Goal: Register for event/course

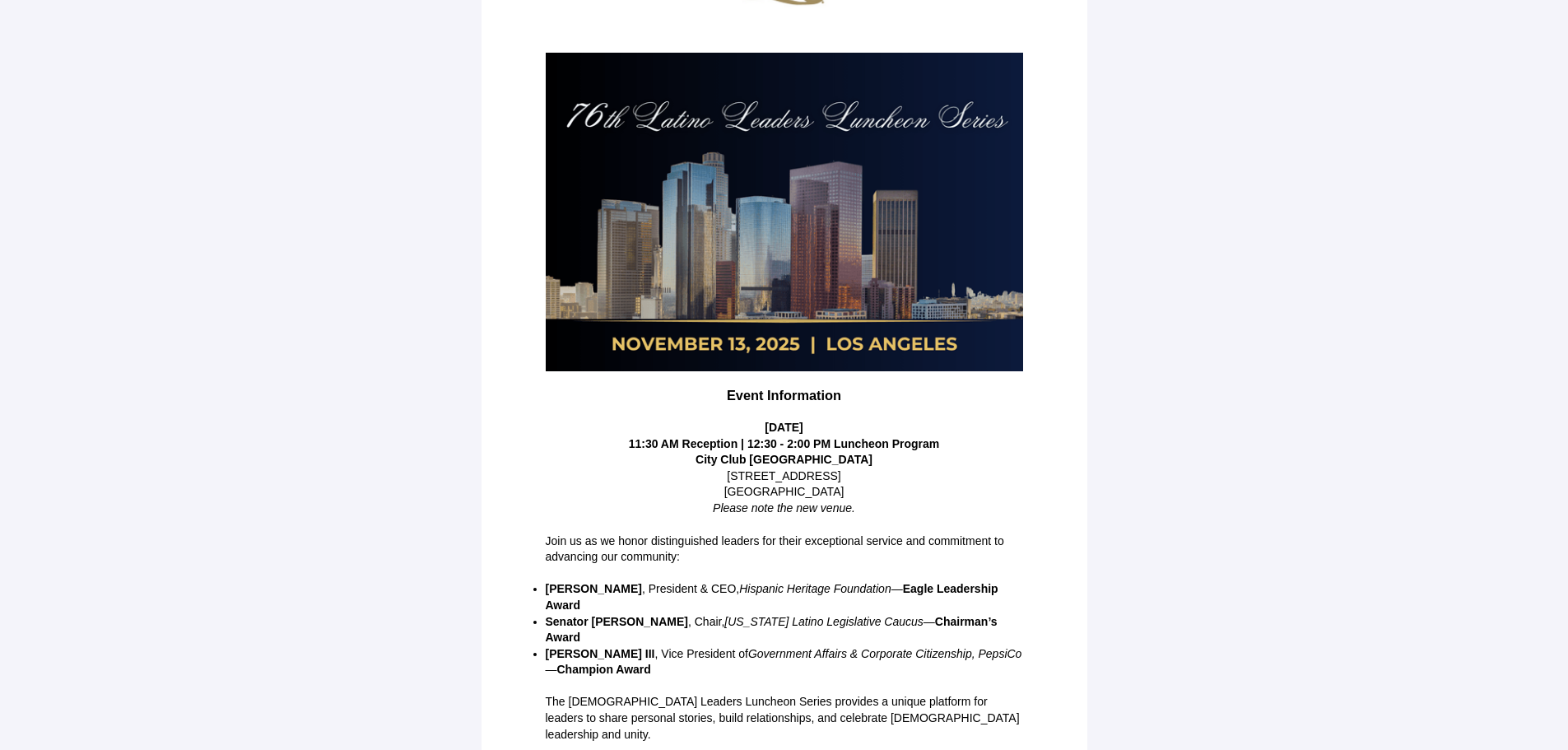
scroll to position [206, 0]
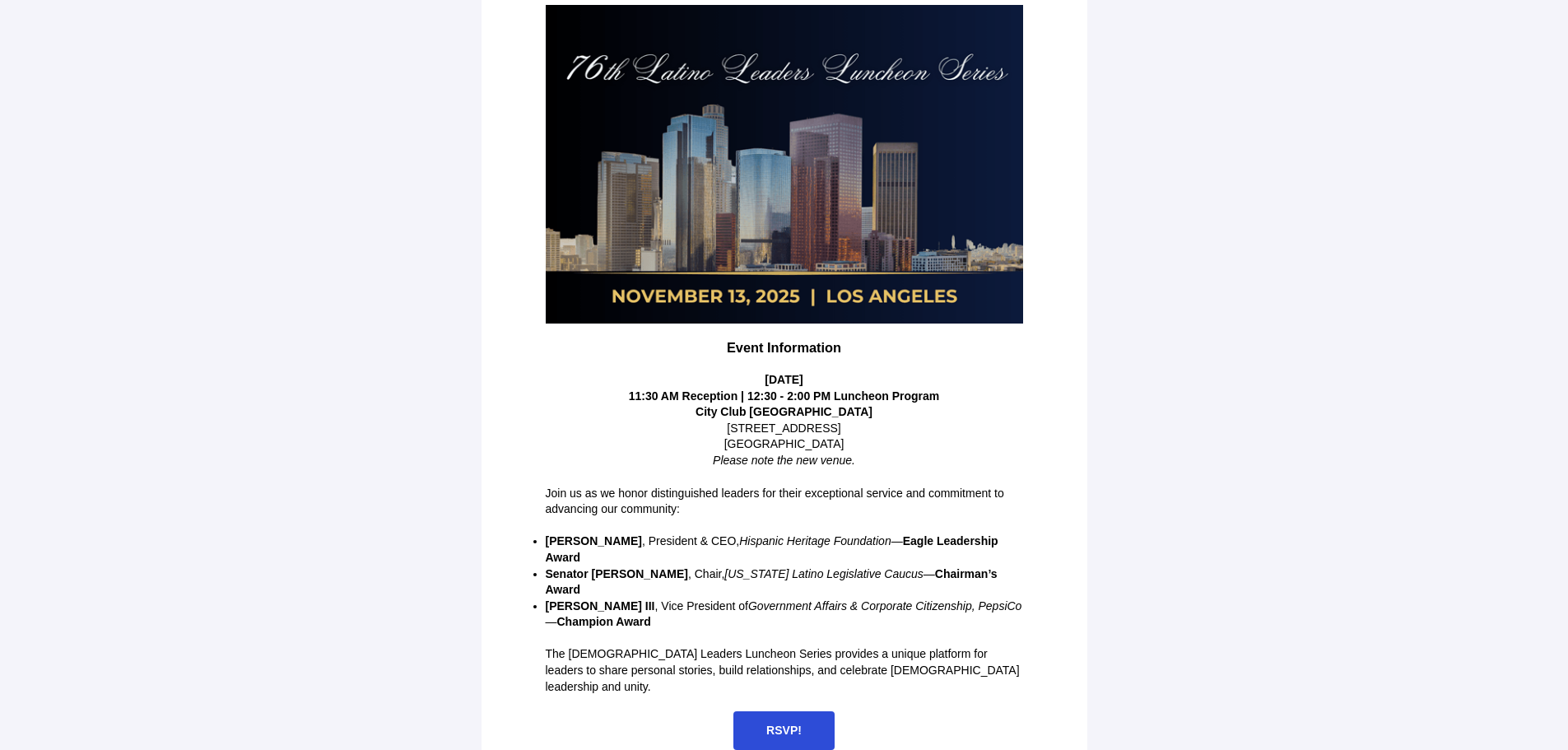
click at [778, 724] on span "RSVP!" at bounding box center [784, 729] width 35 height 13
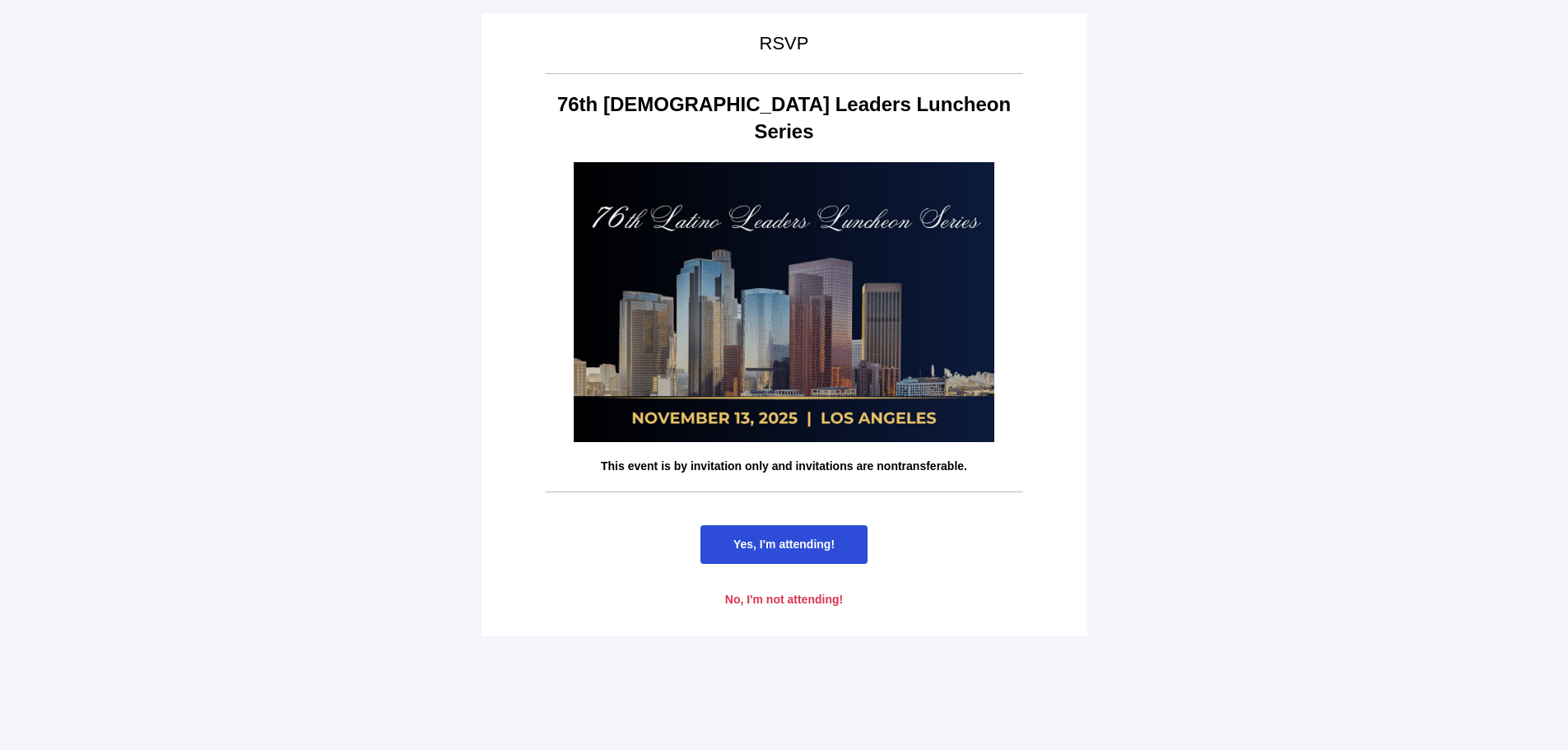
scroll to position [0, 0]
click at [778, 537] on span "Yes, I'm attending!" at bounding box center [784, 543] width 101 height 13
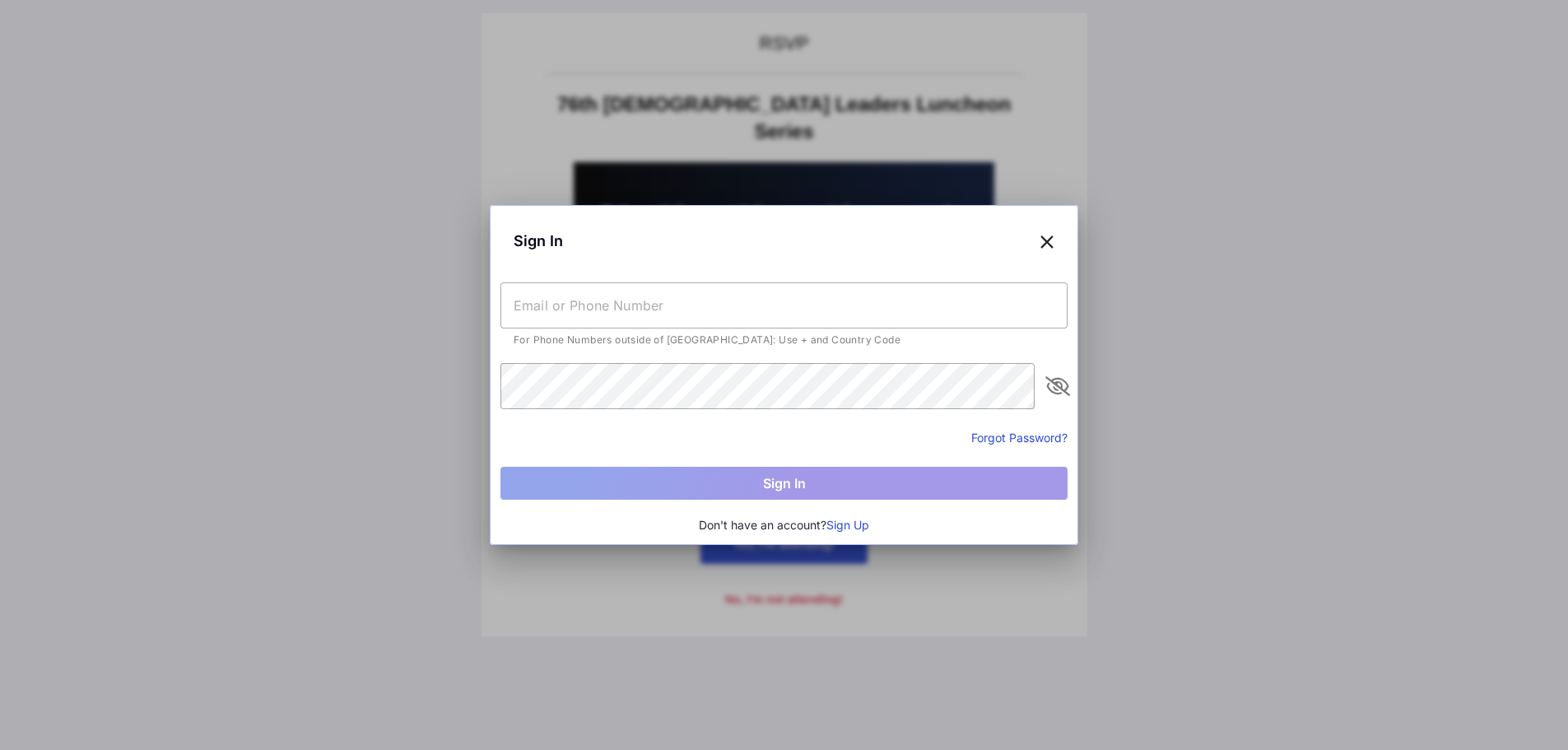
click at [596, 306] on input "text" at bounding box center [784, 305] width 567 height 46
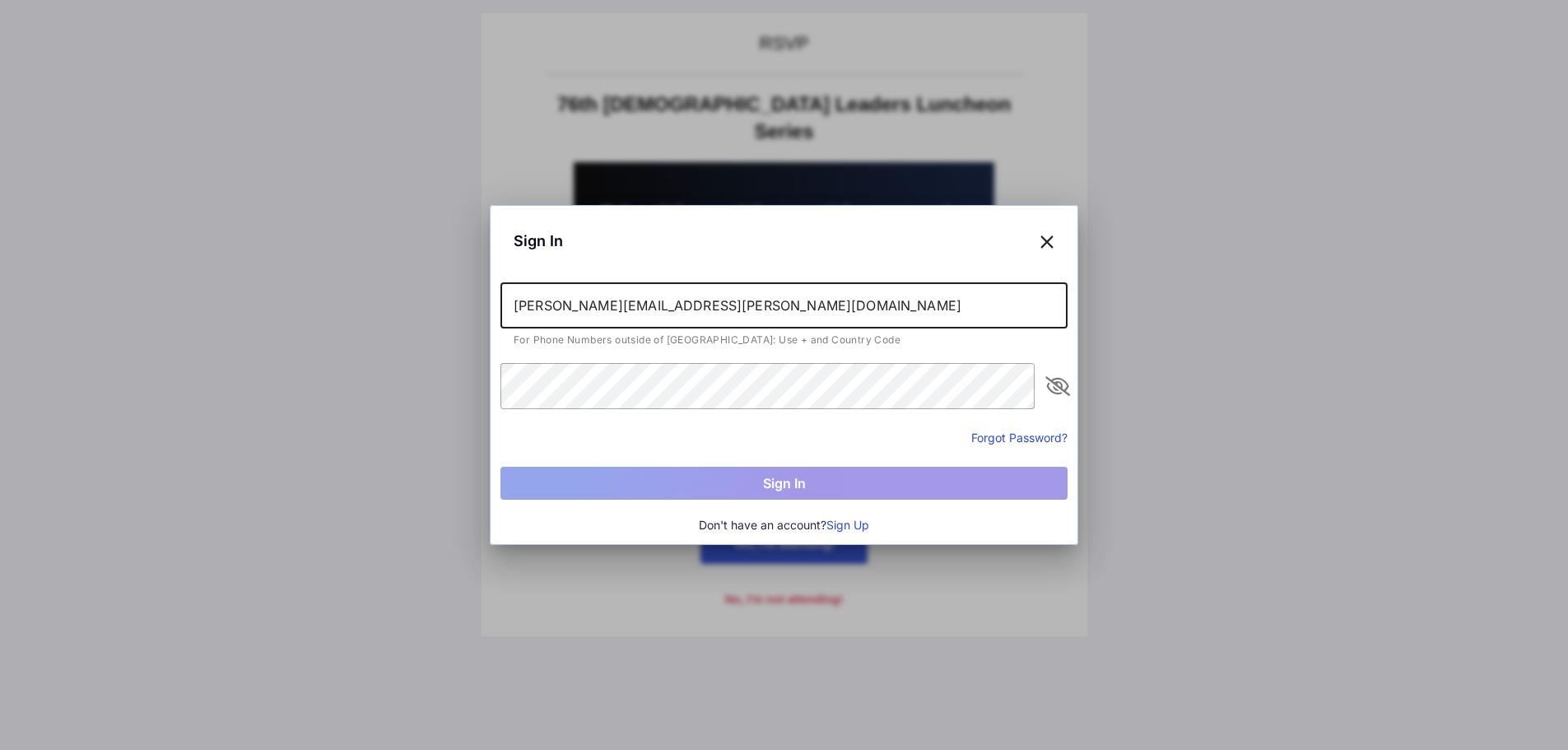
type input "[PERSON_NAME][EMAIL_ADDRESS][PERSON_NAME][DOMAIN_NAME]"
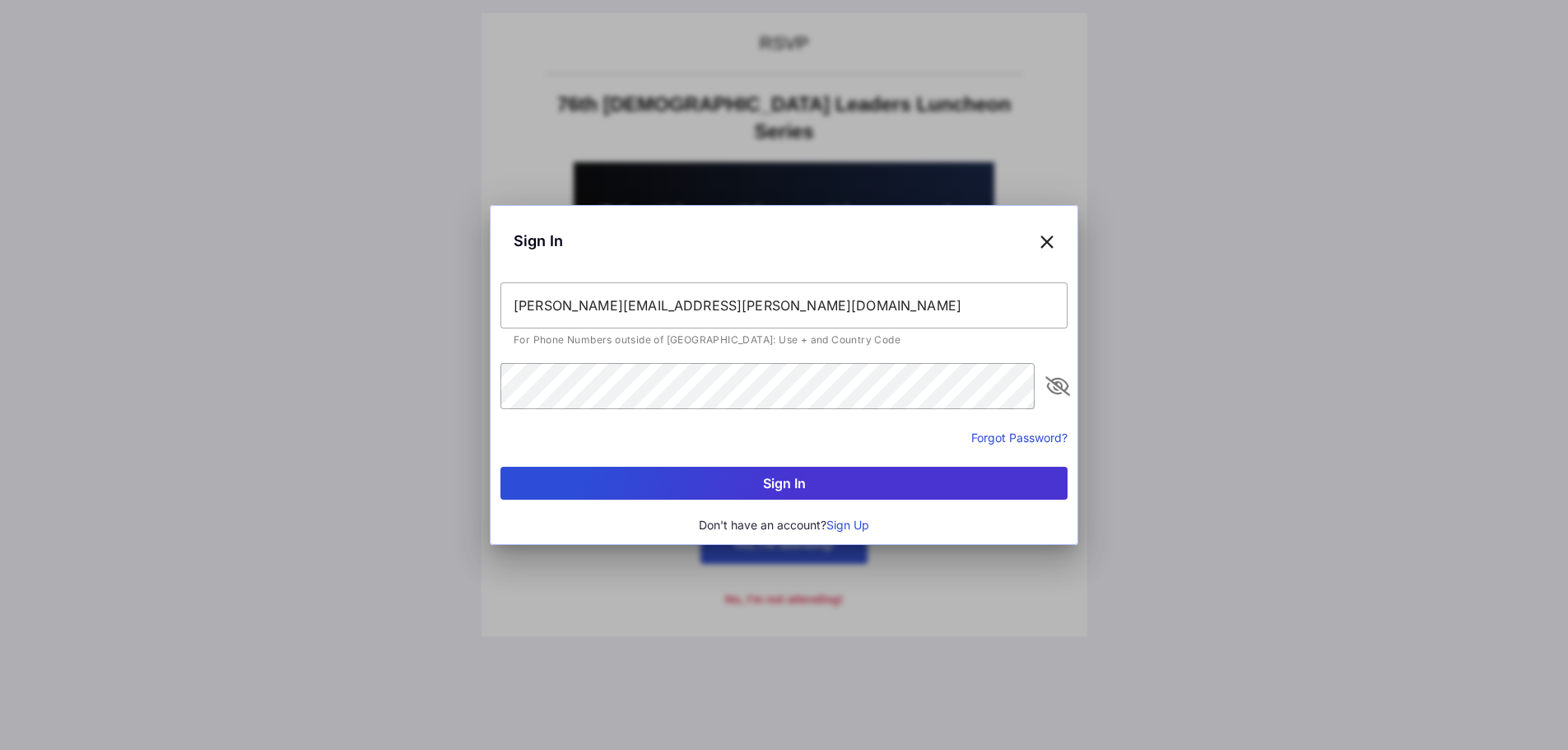
click at [733, 478] on button "Sign In" at bounding box center [784, 483] width 567 height 33
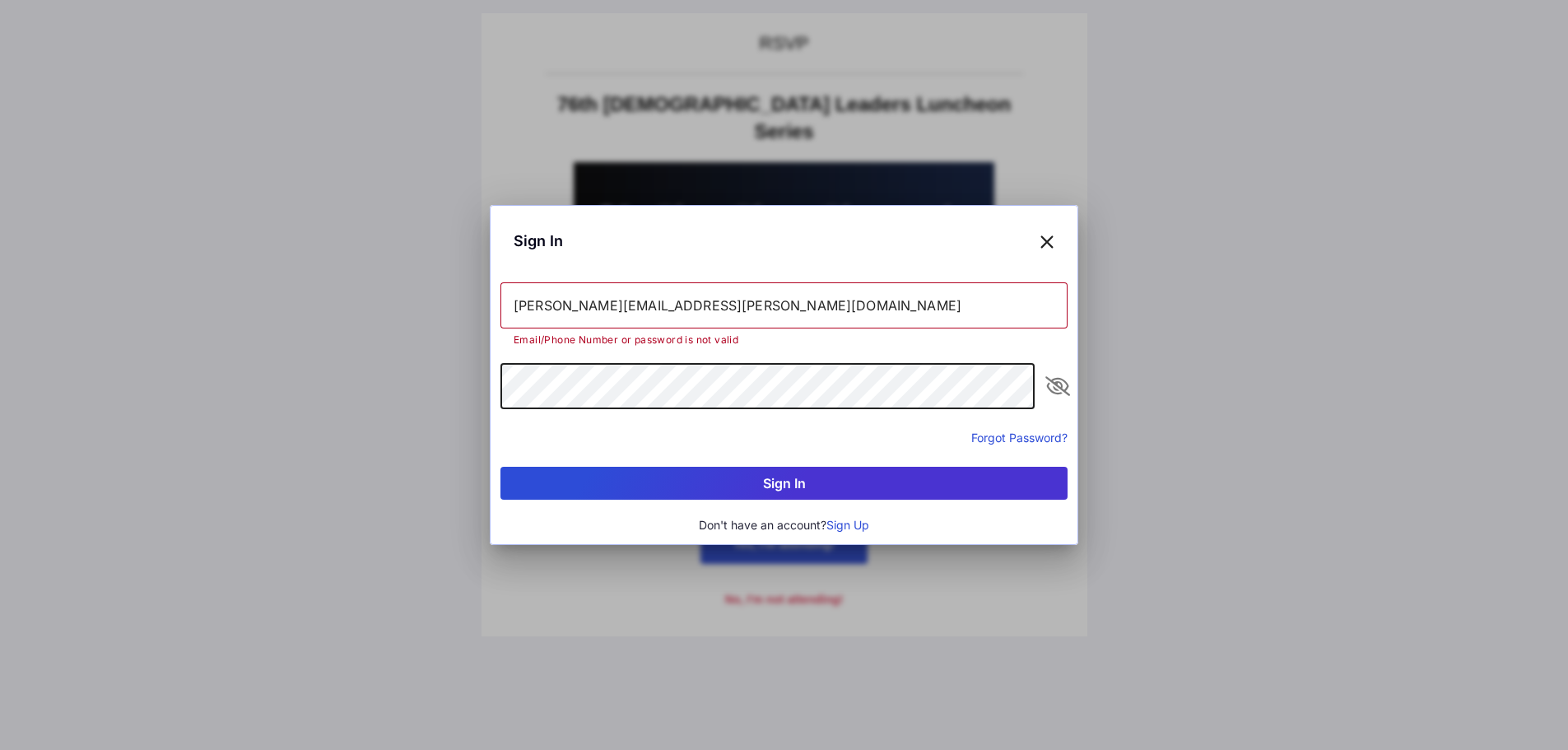
click at [403, 391] on div "Sign In [PERSON_NAME][EMAIL_ADDRESS][PERSON_NAME][DOMAIN_NAME] Email/Phone Numb…" at bounding box center [784, 375] width 1568 height 750
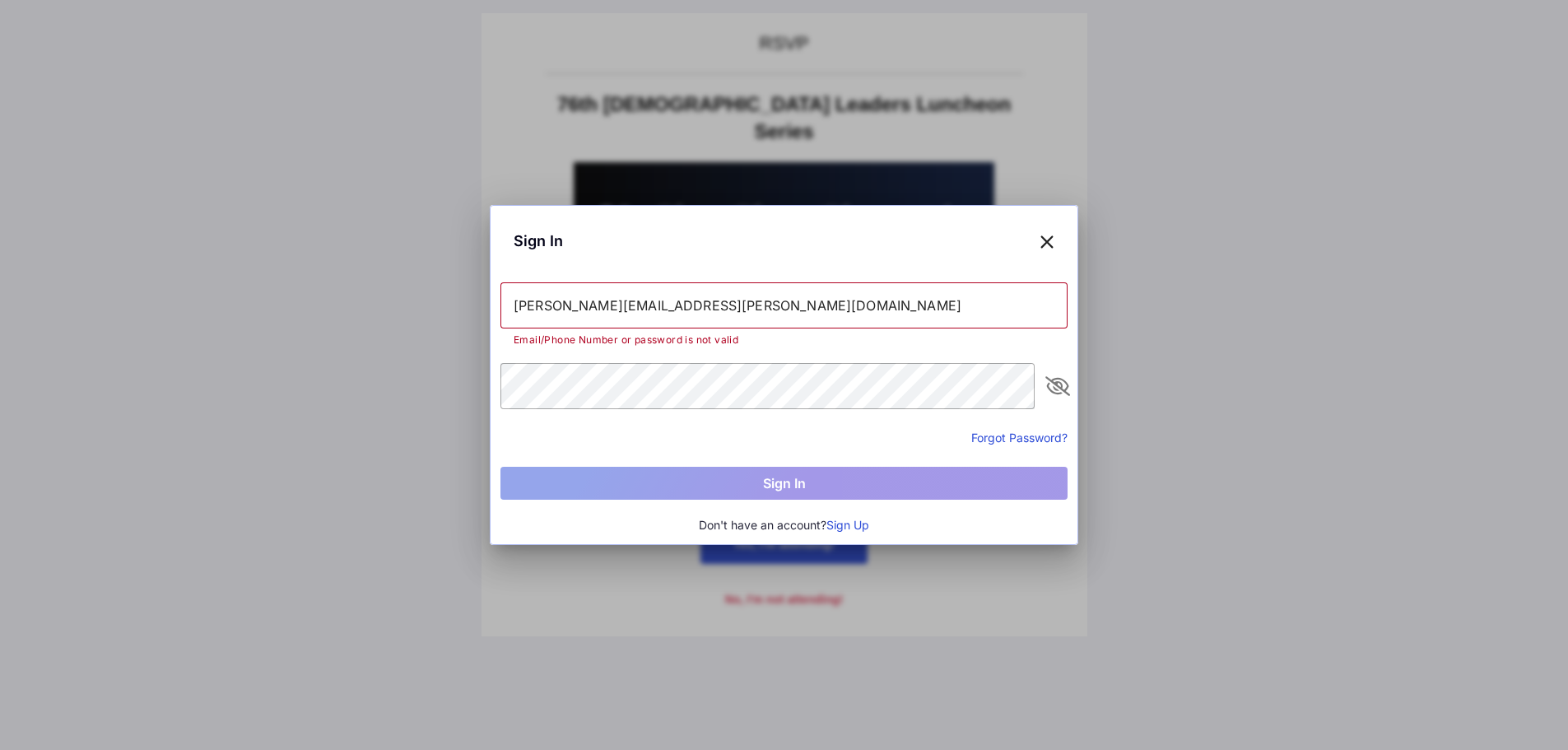
click at [1046, 435] on button "Forgot Password?" at bounding box center [1019, 437] width 96 height 18
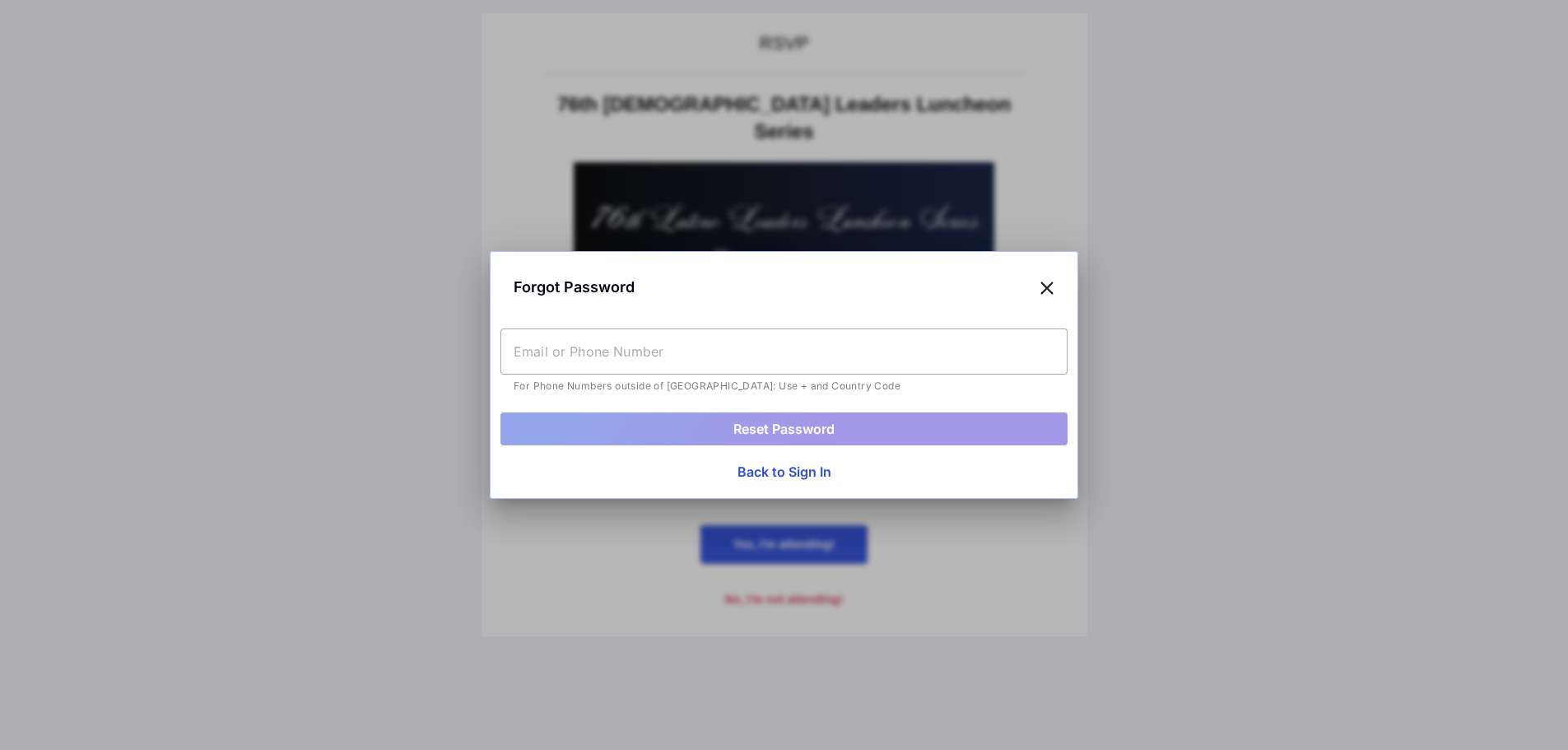
click at [576, 356] on input "text" at bounding box center [784, 351] width 567 height 46
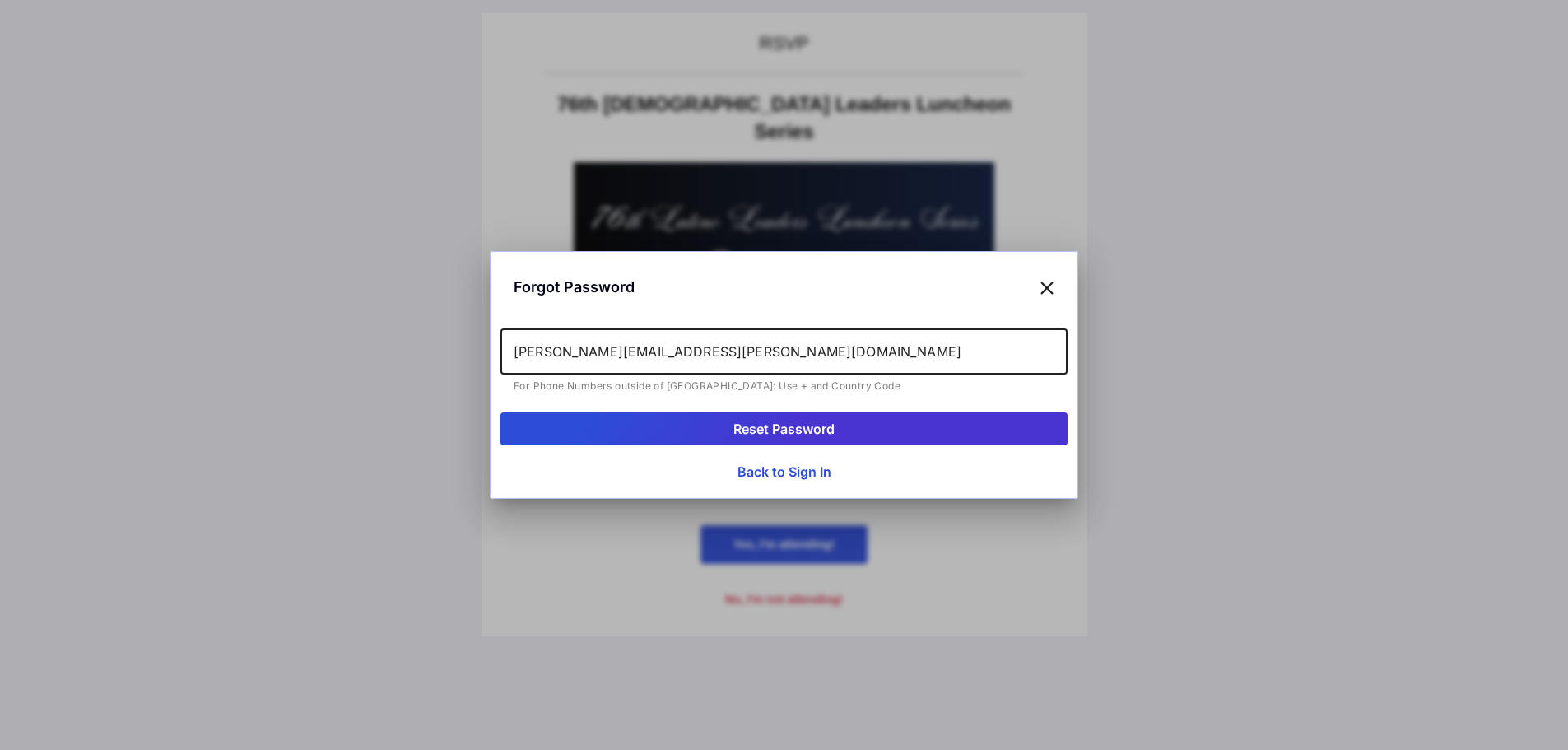
type input "[PERSON_NAME][EMAIL_ADDRESS][PERSON_NAME][DOMAIN_NAME]"
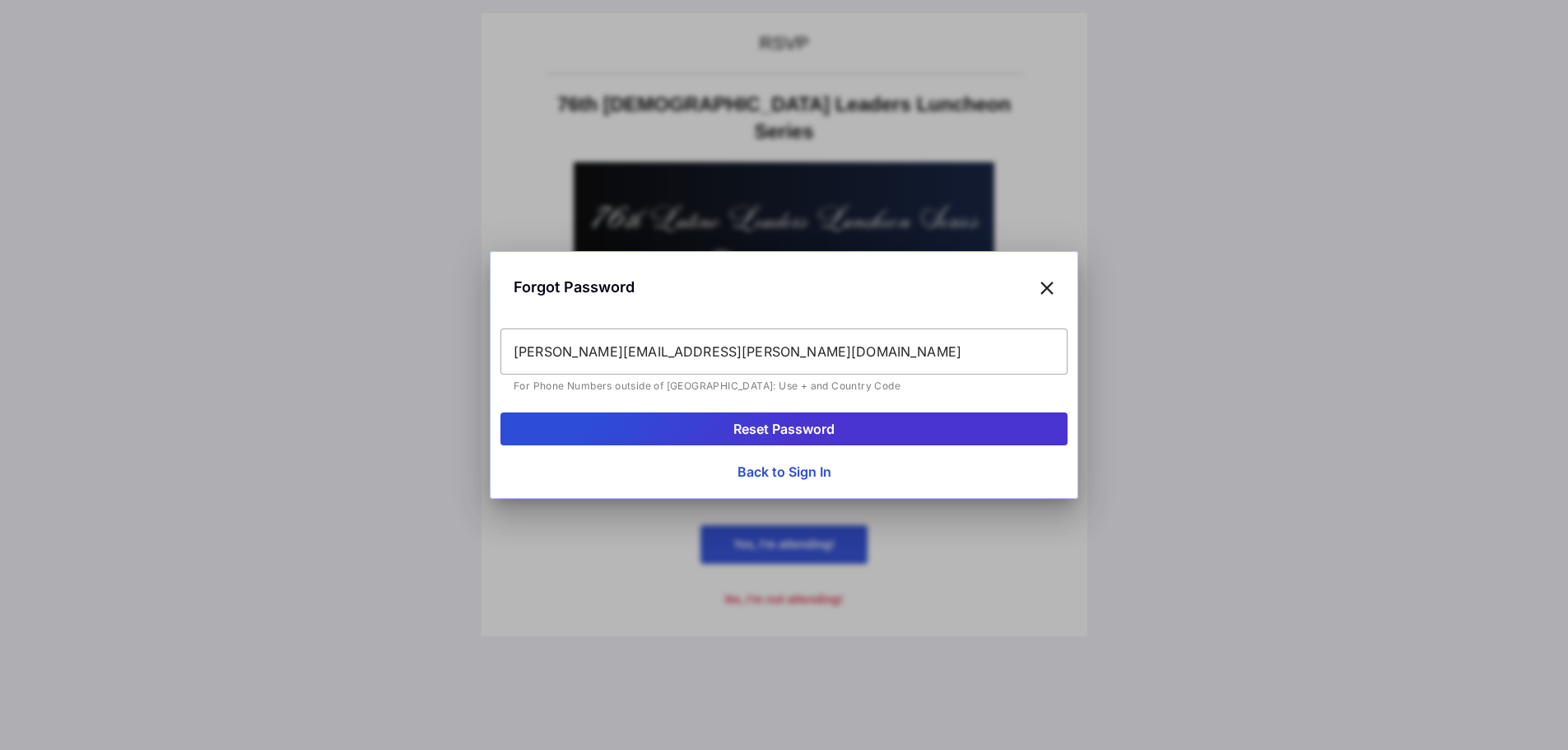
click at [750, 429] on button "Reset Password" at bounding box center [784, 428] width 567 height 33
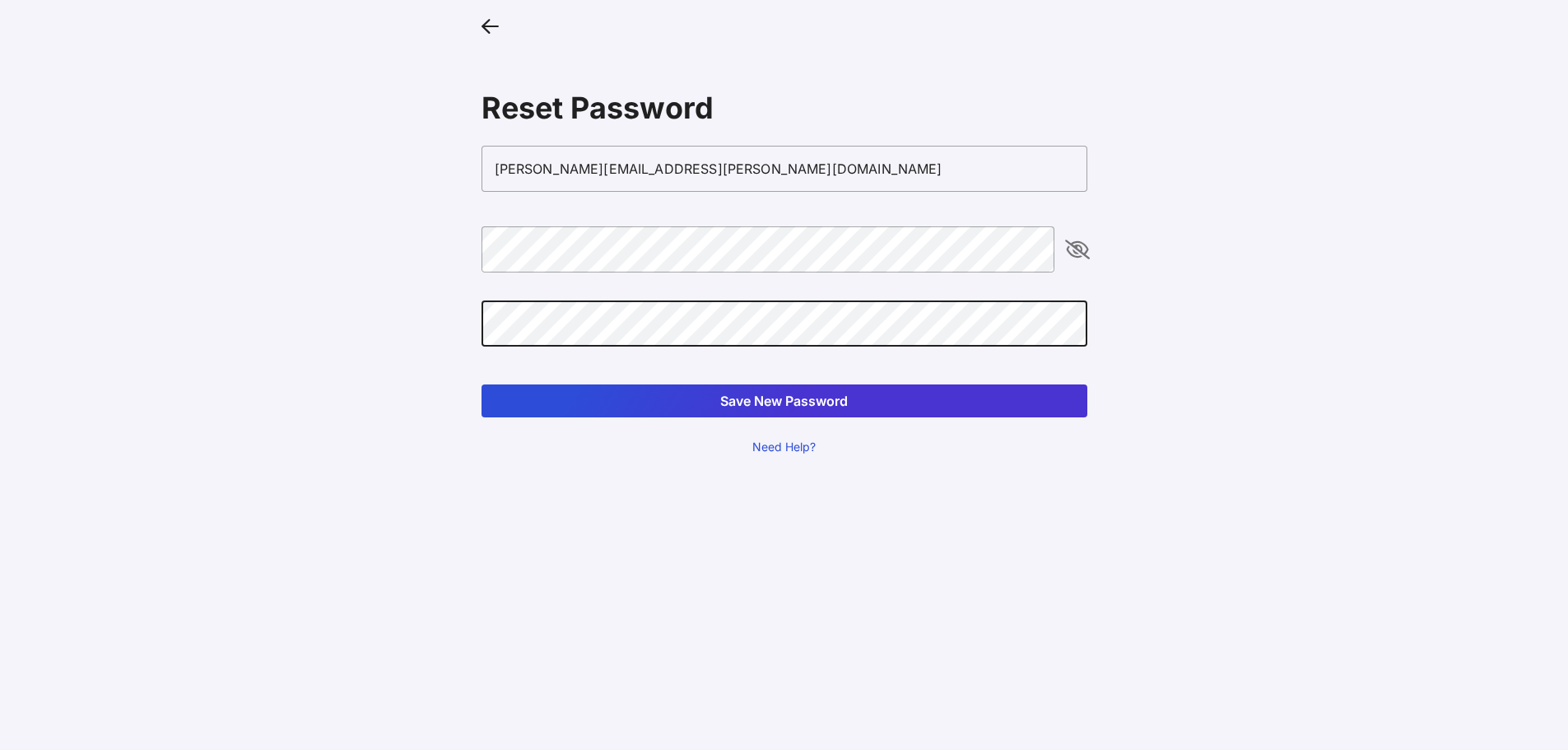
click at [602, 410] on button "Save New Password" at bounding box center [784, 401] width 606 height 33
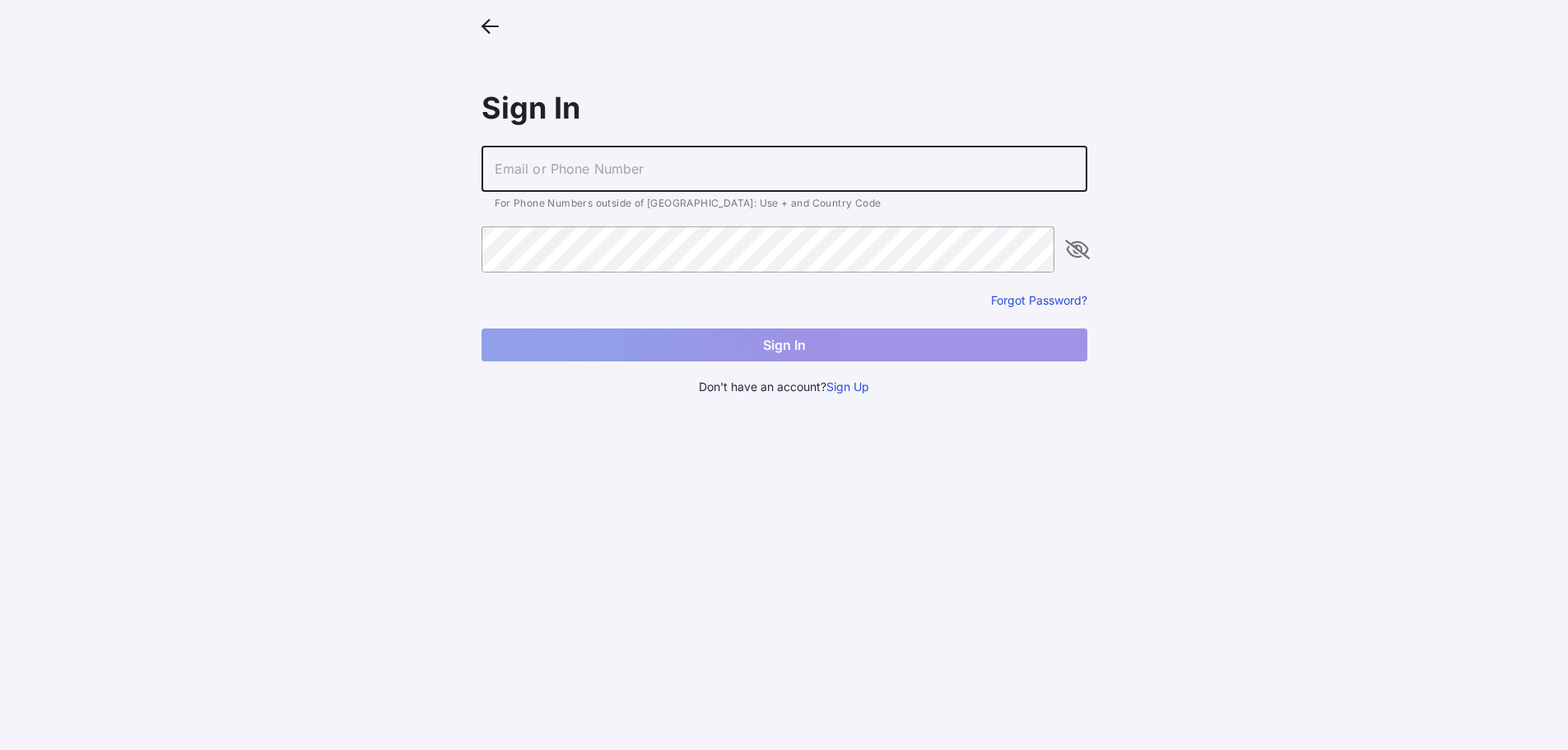
click at [554, 176] on input "text" at bounding box center [784, 169] width 606 height 46
type input "NAncy.Lopez@lacity.org"
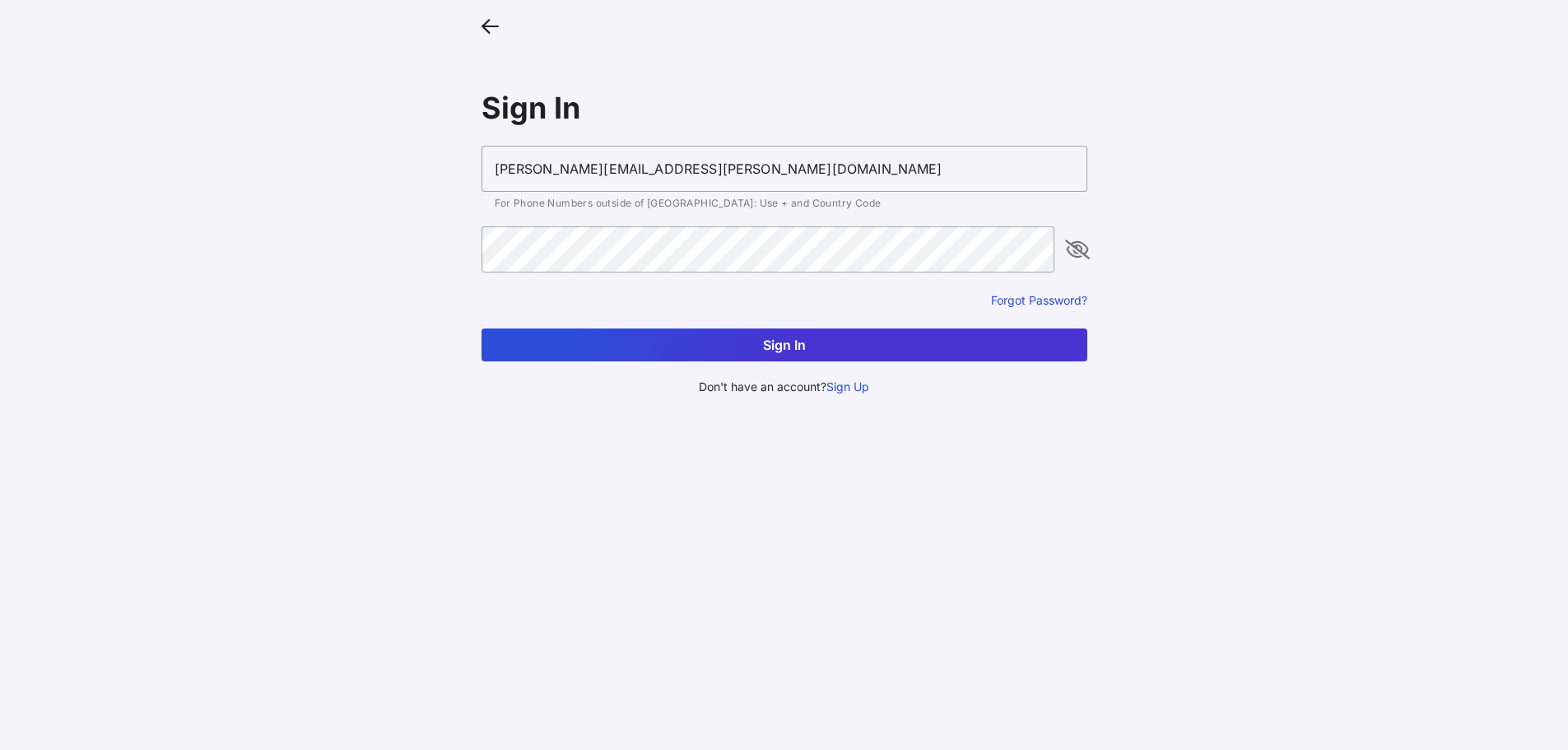
click at [569, 344] on button "Sign In" at bounding box center [784, 345] width 606 height 33
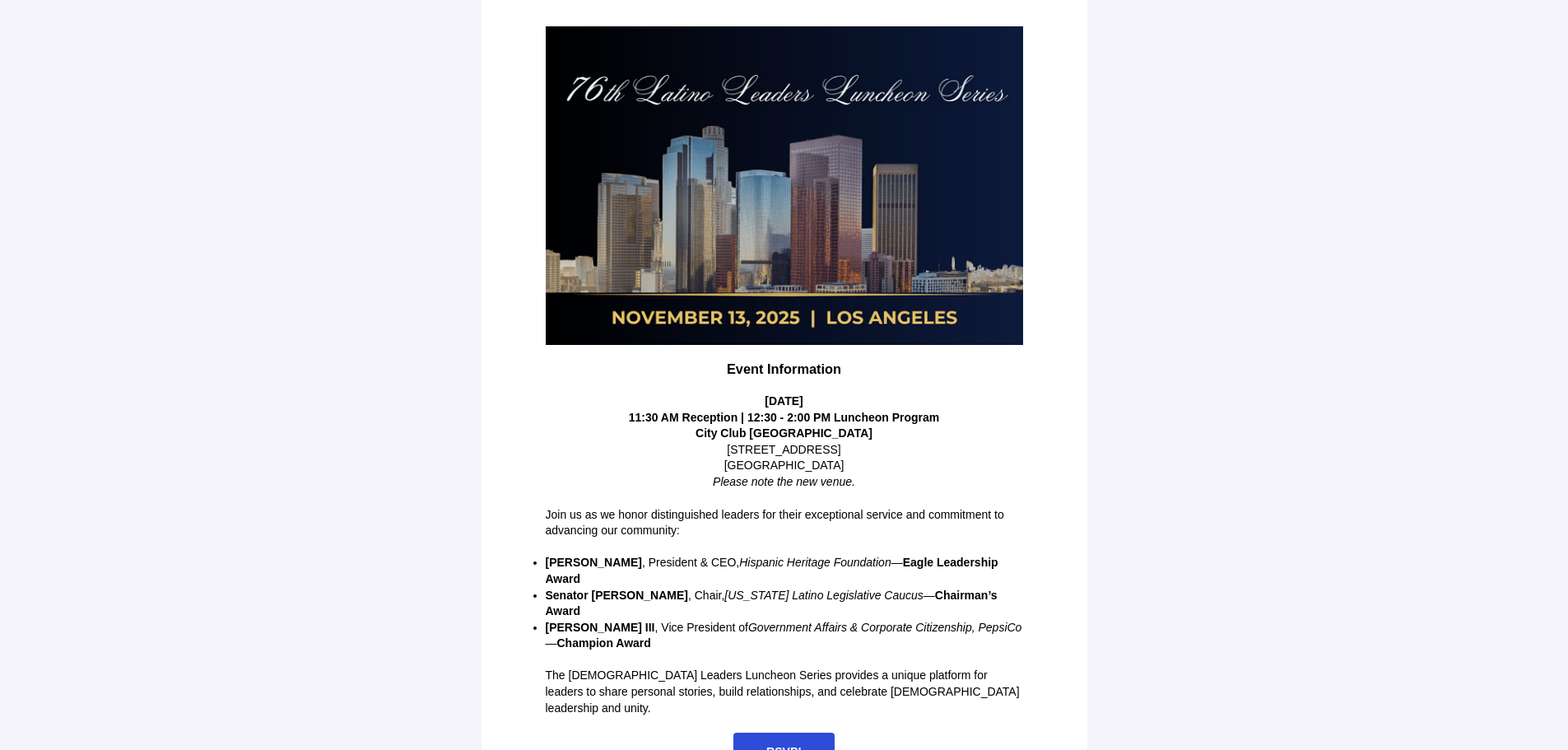
scroll to position [206, 0]
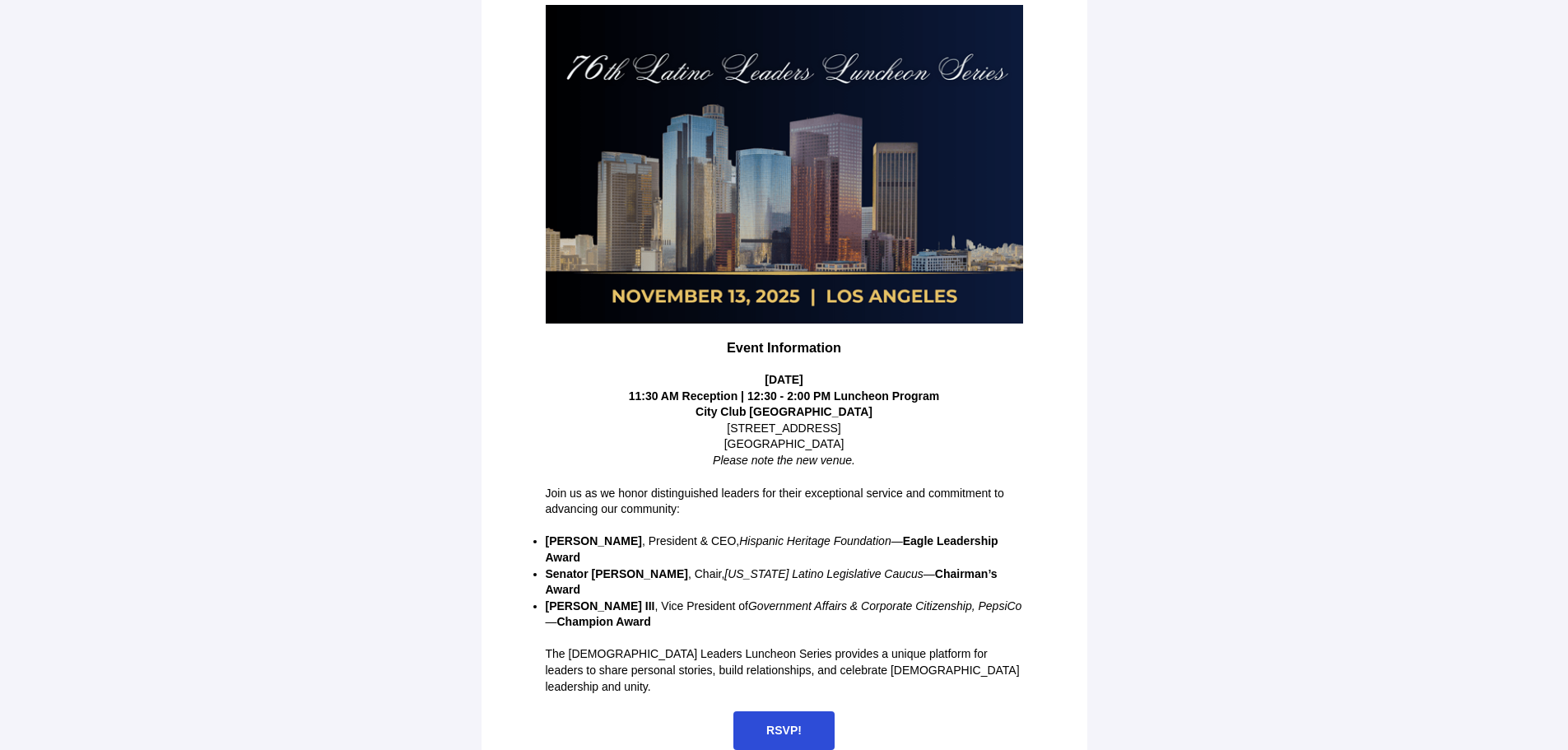
click at [771, 711] on span "RSVP!" at bounding box center [784, 729] width 101 height 38
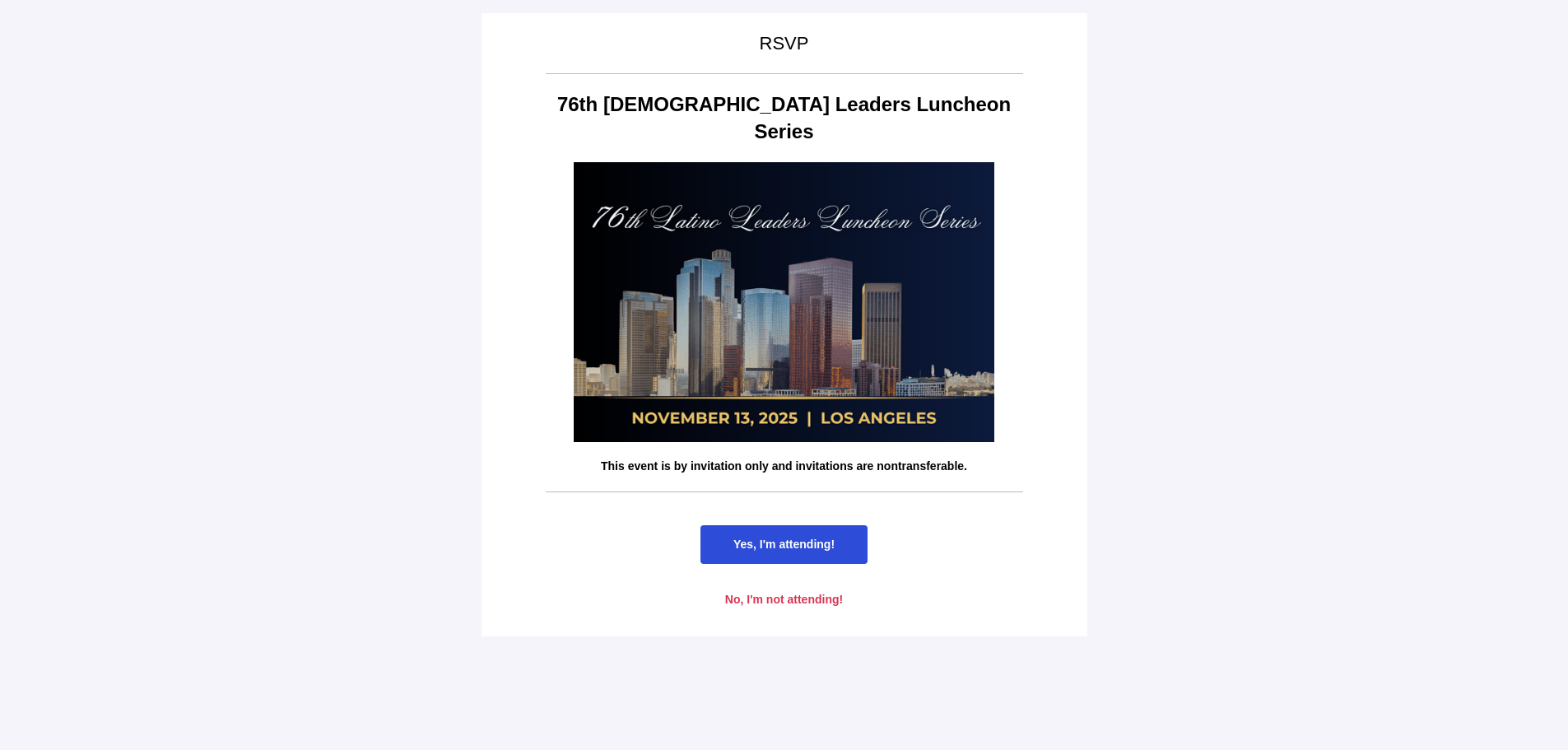
scroll to position [0, 0]
click at [746, 537] on span "Yes, I'm attending!" at bounding box center [784, 543] width 101 height 13
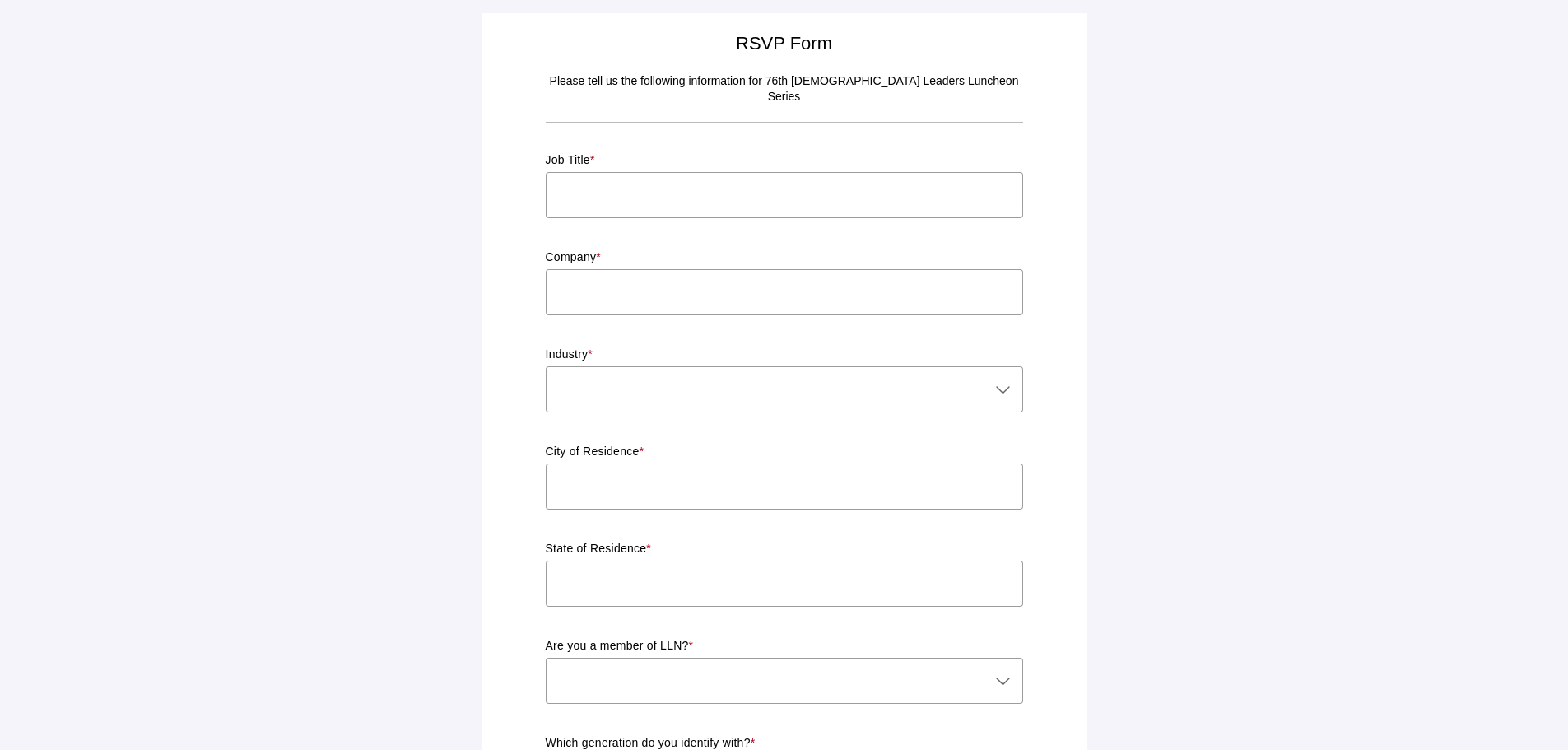
click at [655, 176] on input "text" at bounding box center [784, 194] width 478 height 46
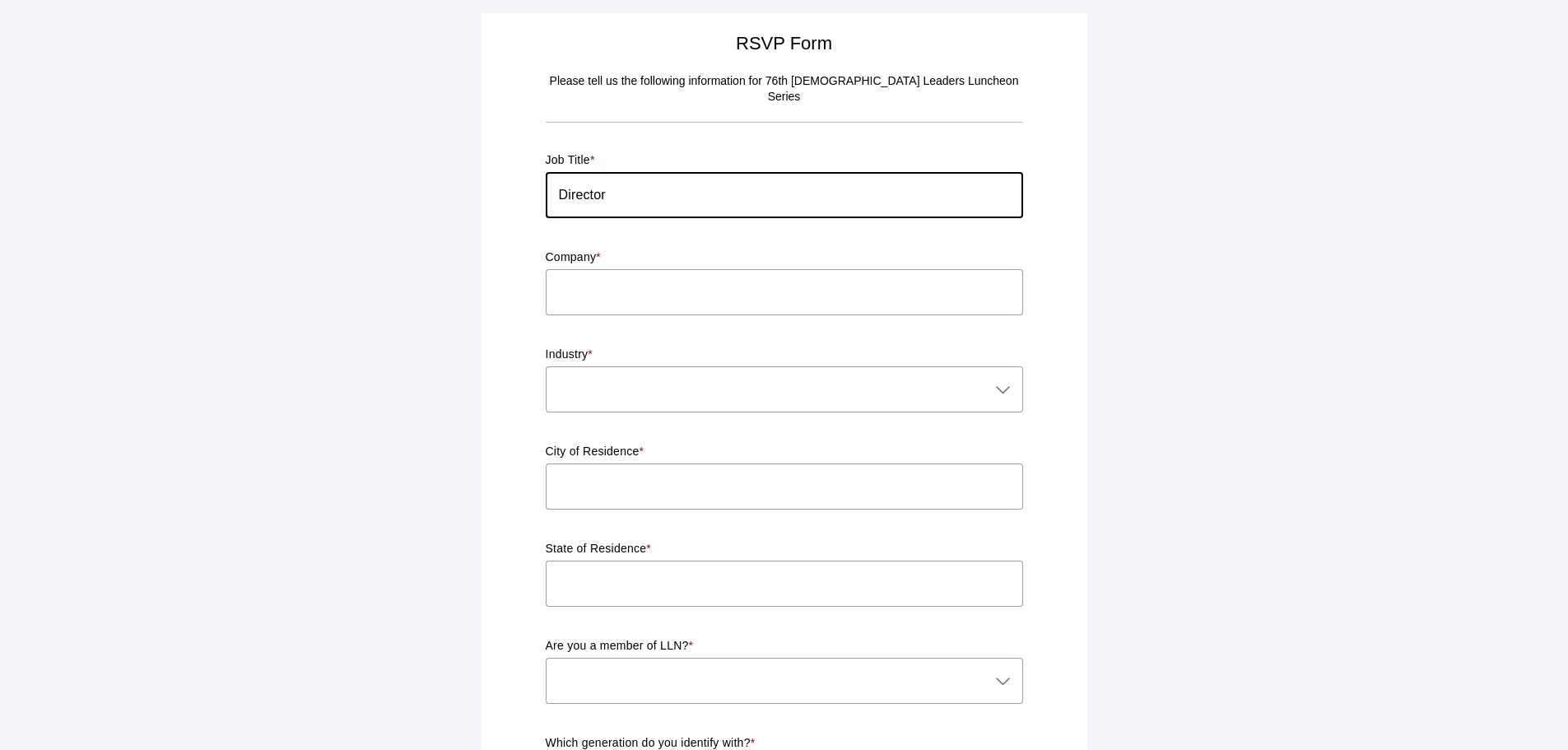
type input "Director"
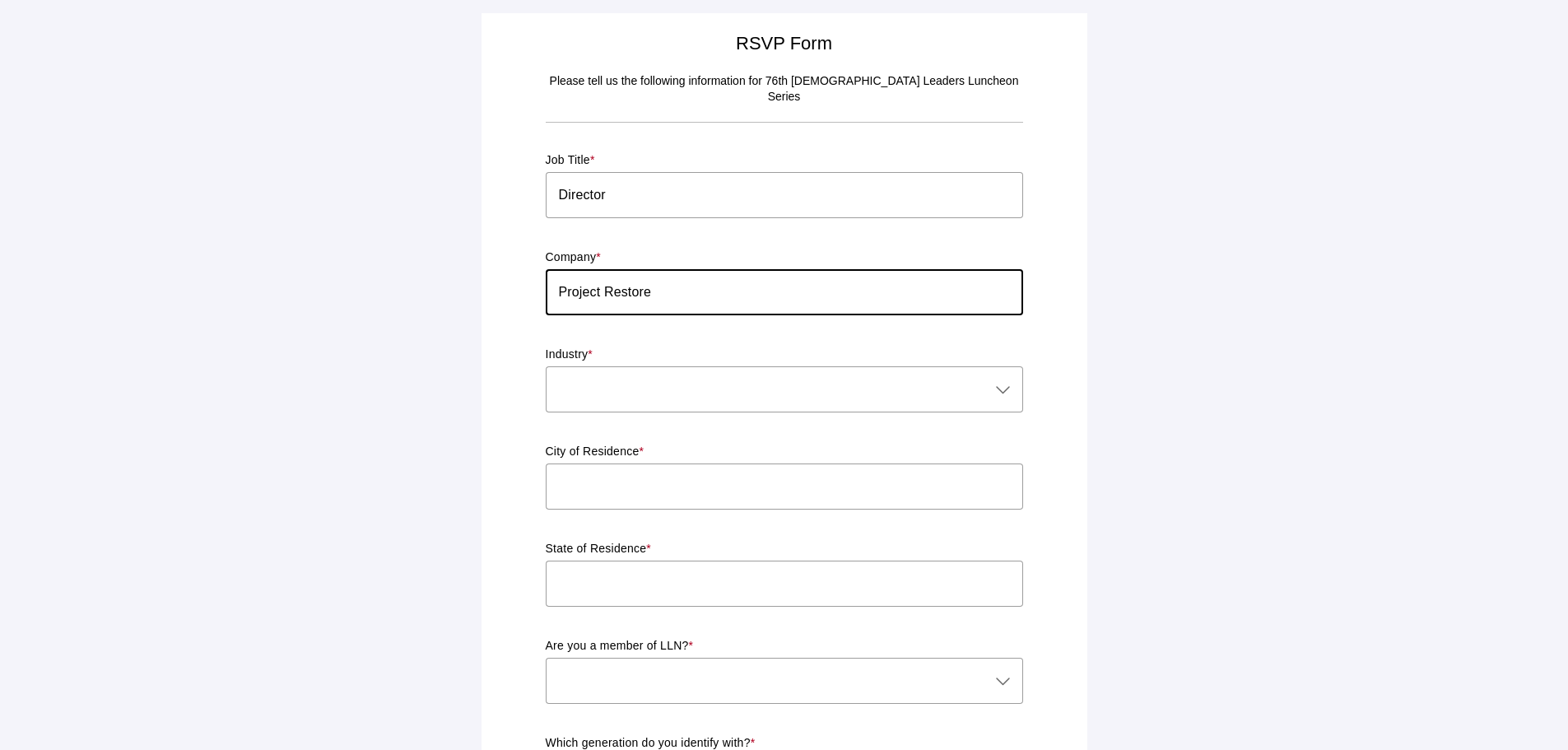
type input "Project Restore"
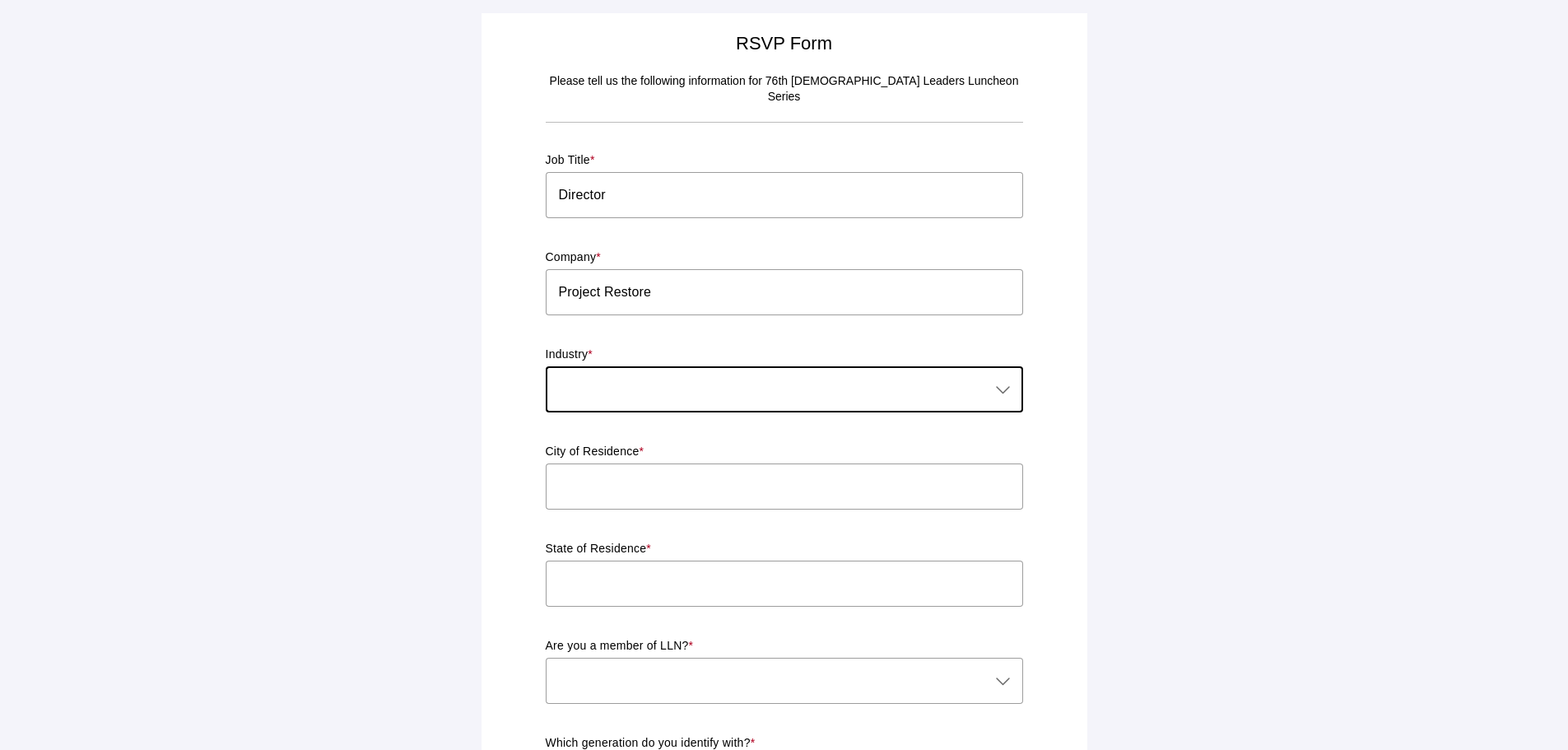
click at [633, 369] on div at bounding box center [767, 388] width 444 height 46
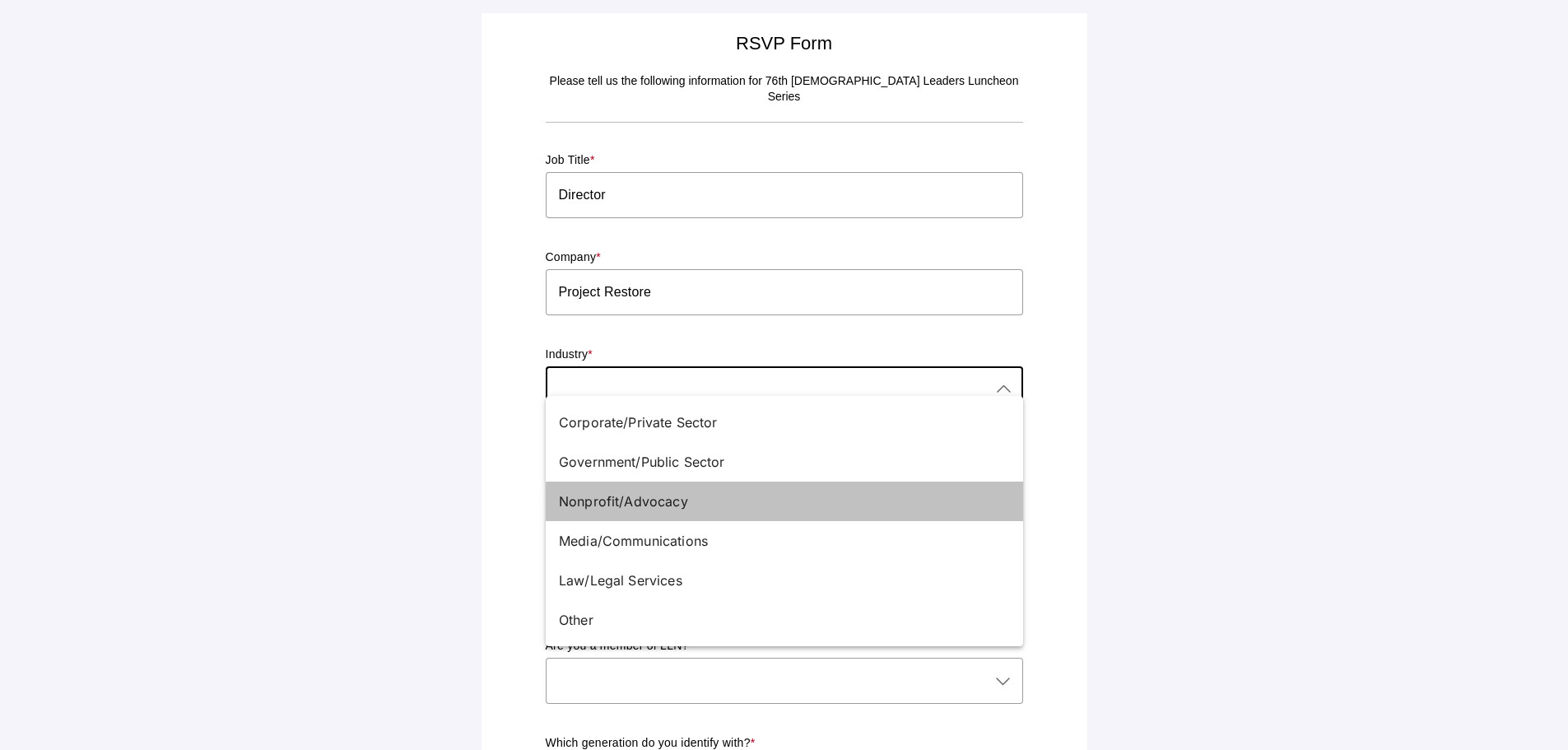
click at [611, 498] on div "Nonprofit/Advocacy" at bounding box center [778, 501] width 437 height 20
type input "Nonprofit/Advocacy"
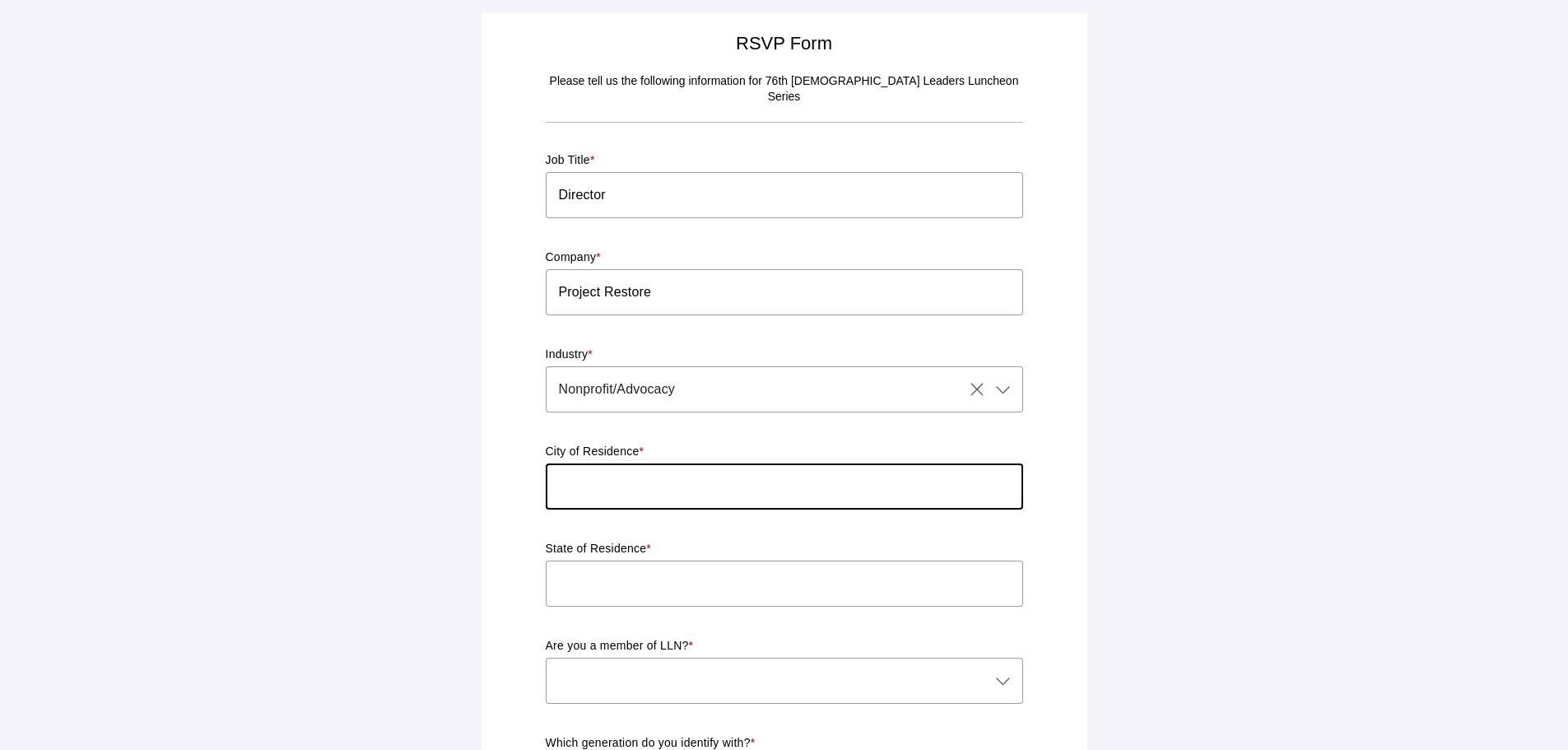
click at [586, 479] on input "text" at bounding box center [784, 486] width 478 height 46
type input "Los Angeles"
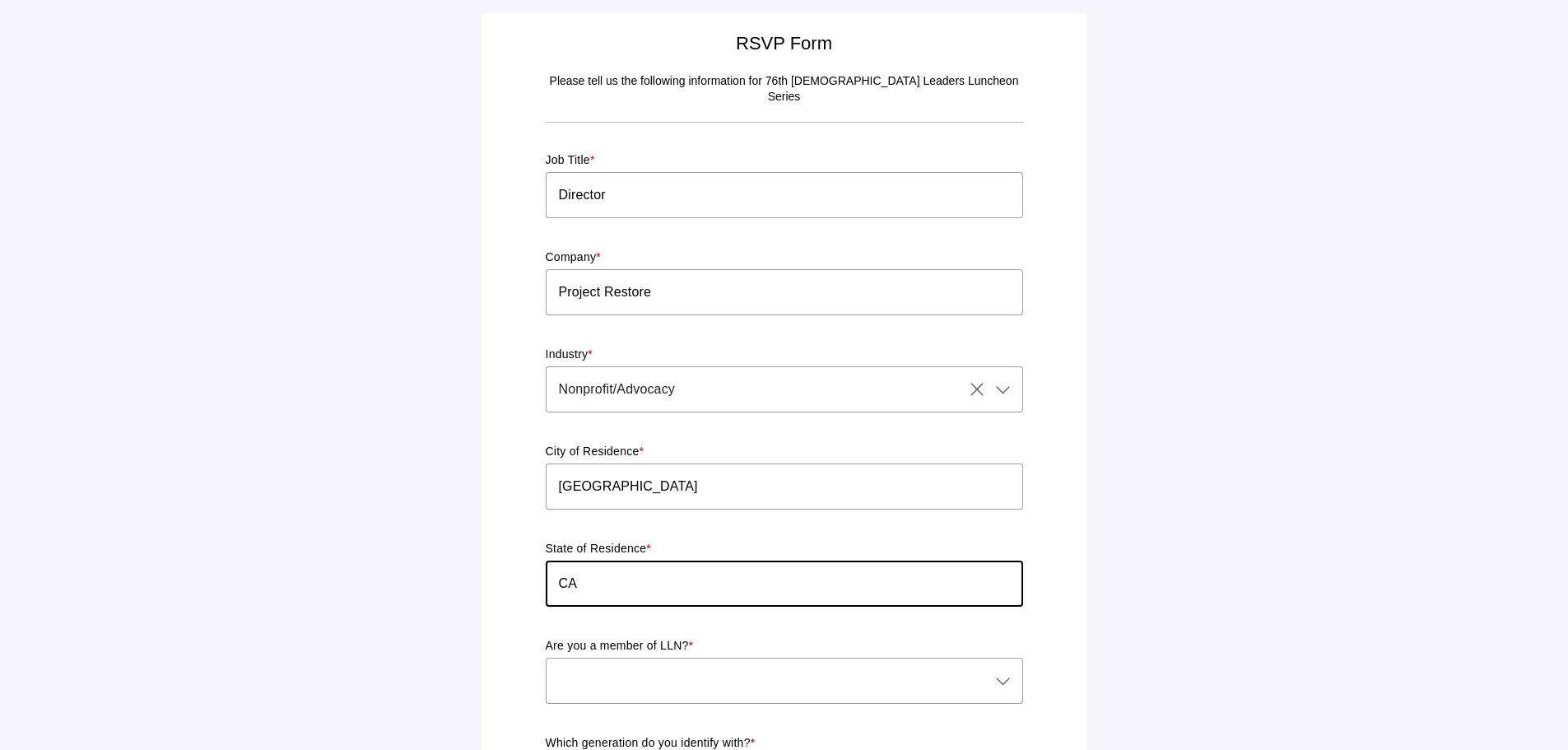
type input "CA"
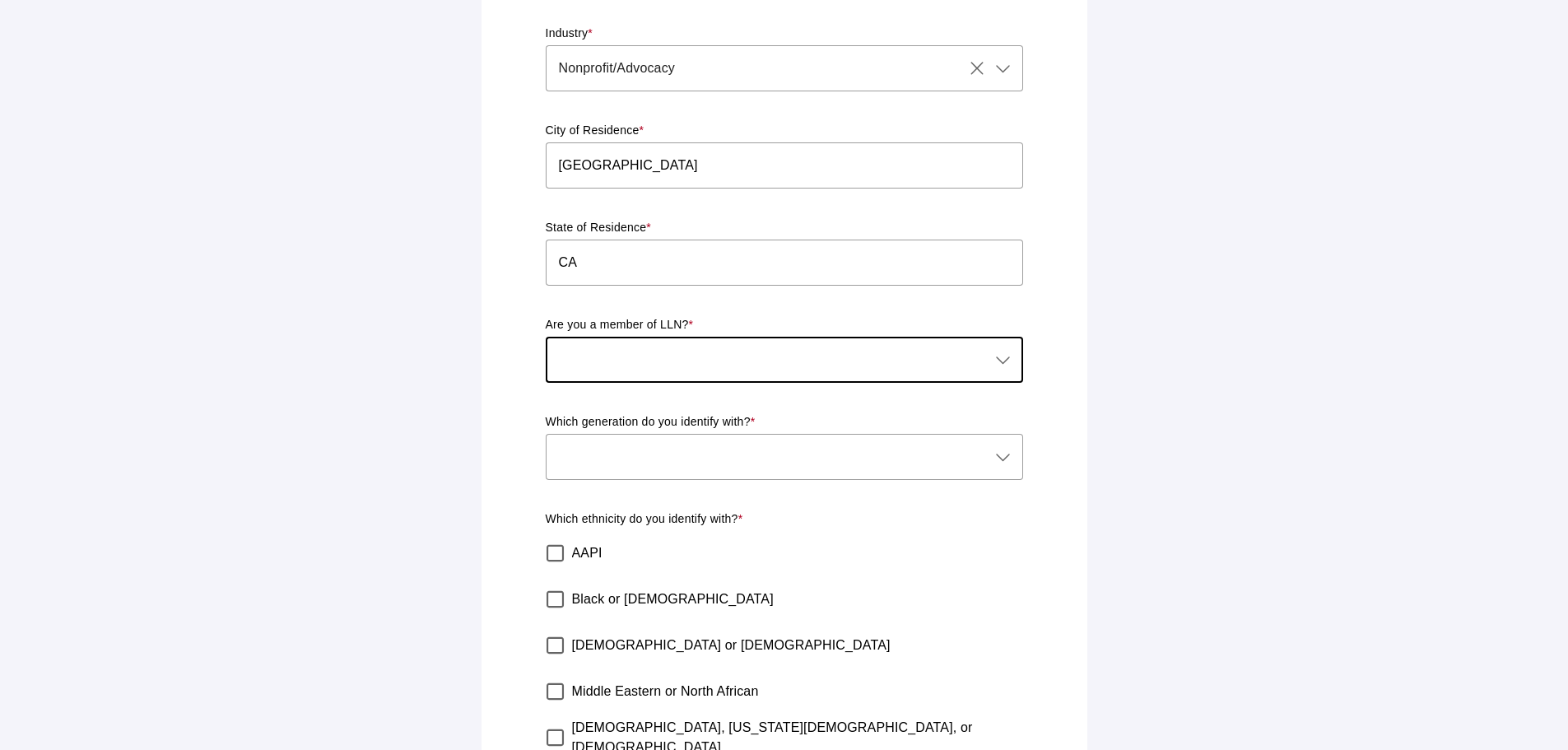
scroll to position [329, 0]
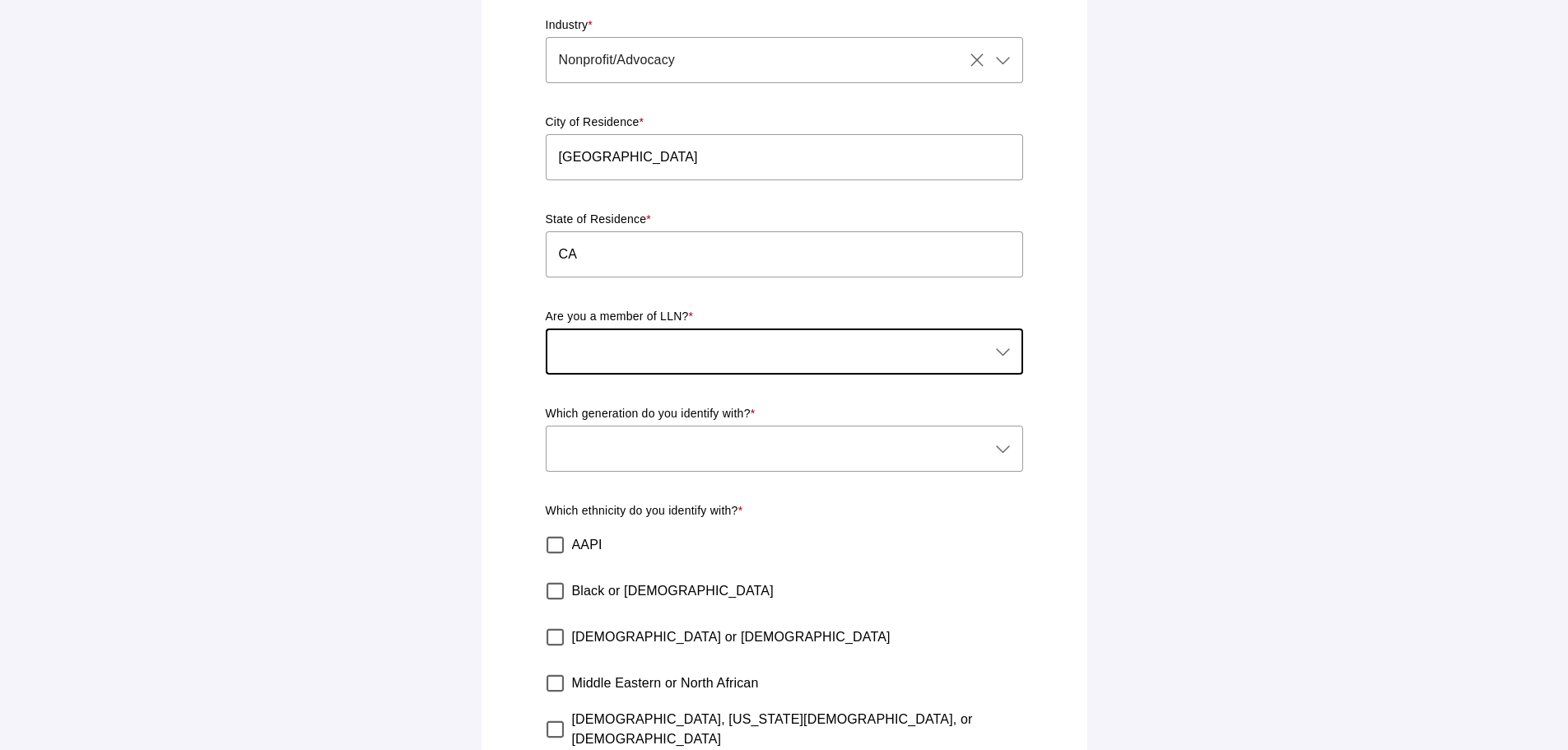
click at [997, 341] on icon at bounding box center [1003, 351] width 20 height 20
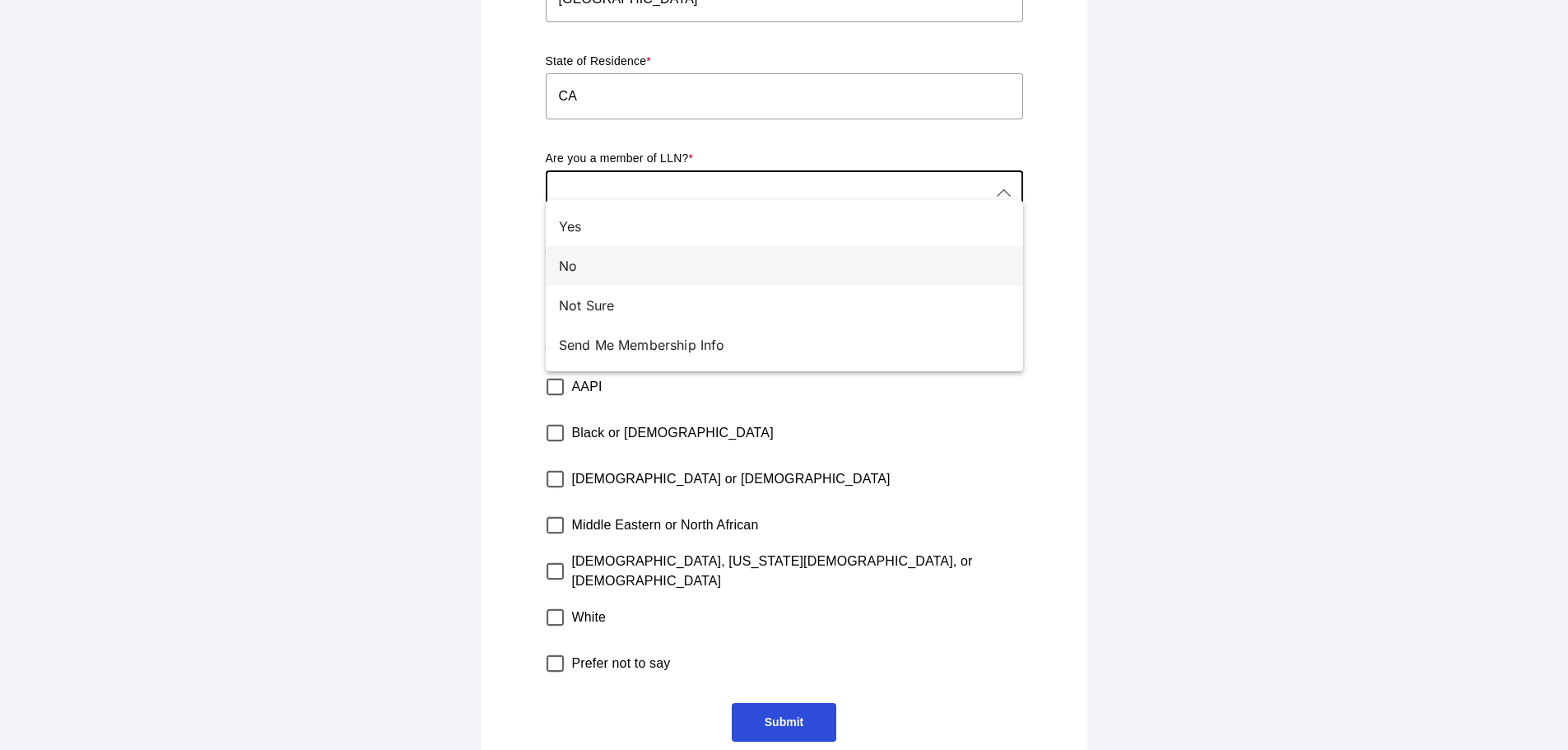
scroll to position [494, 0]
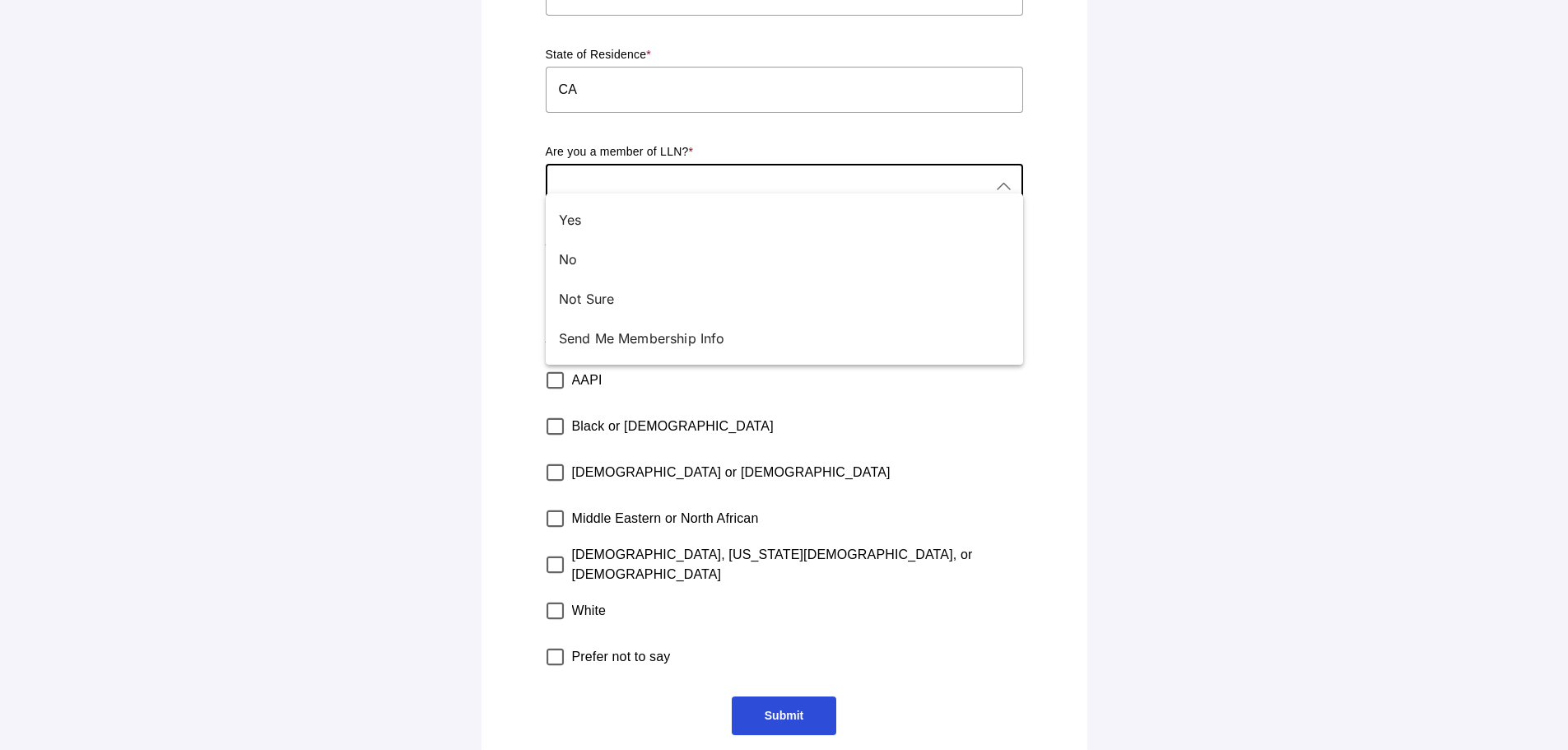
click at [576, 176] on div at bounding box center [767, 186] width 444 height 46
click at [577, 176] on div at bounding box center [767, 186] width 444 height 46
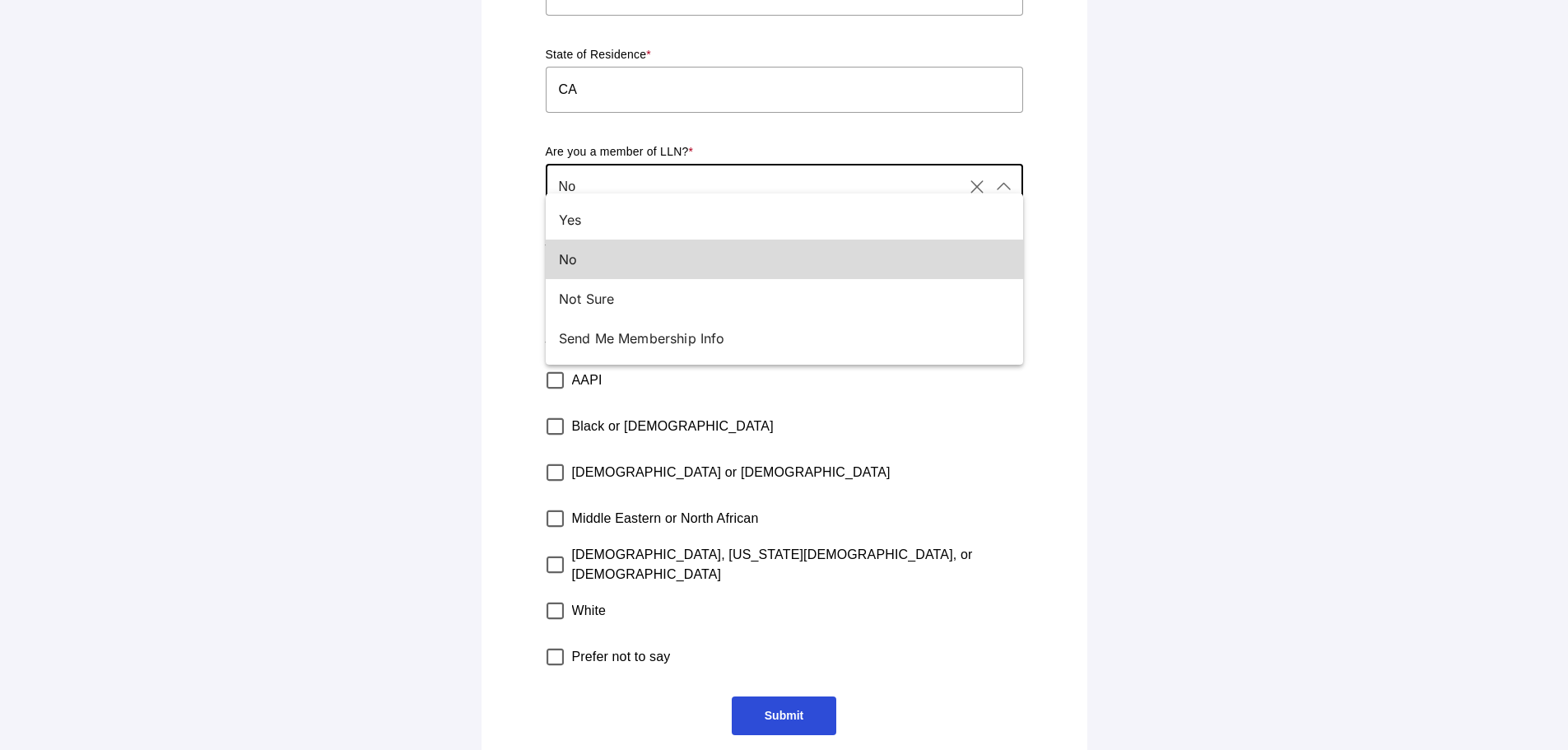
click at [567, 259] on div "No" at bounding box center [778, 259] width 437 height 20
type input "No"
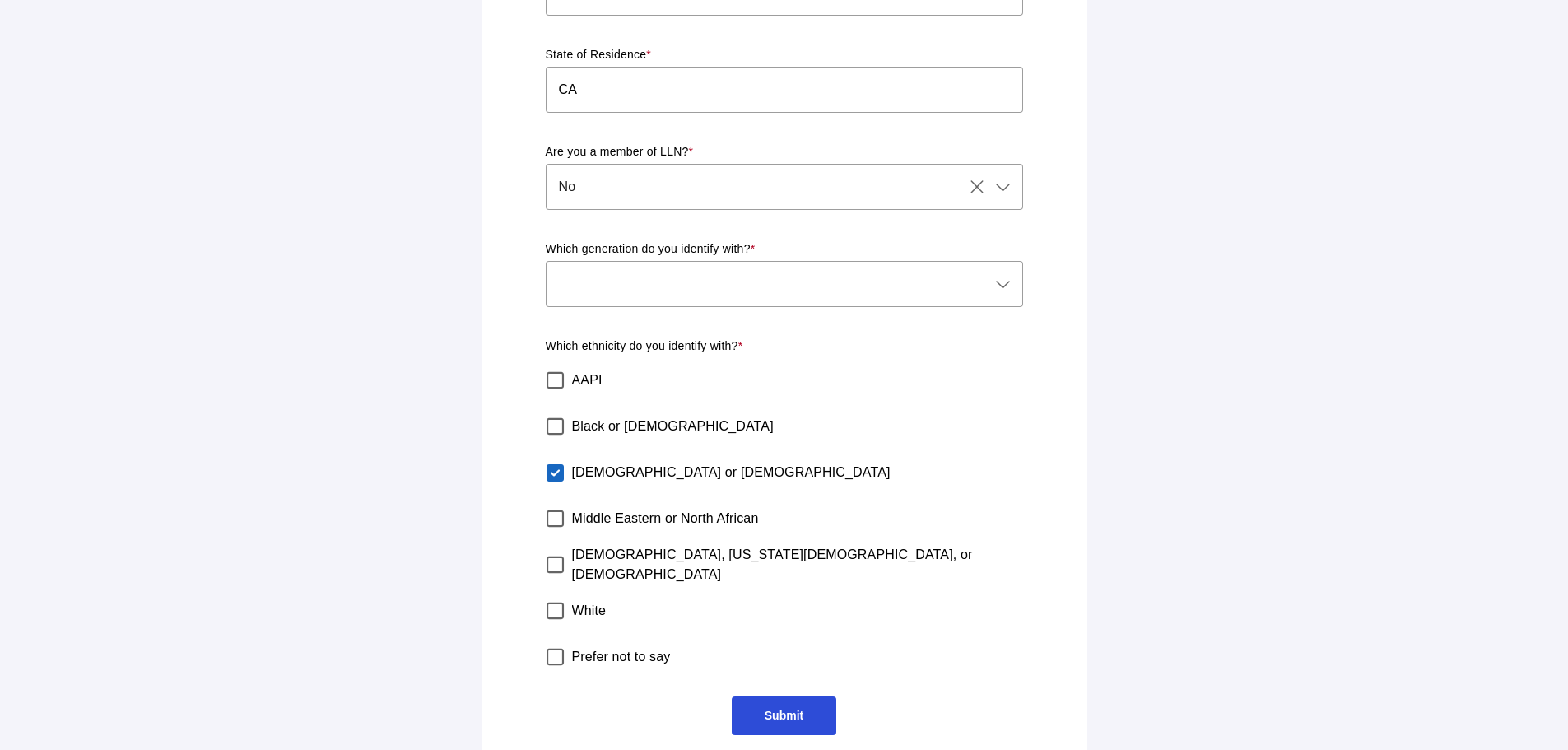
scroll to position [494, 0]
click at [769, 708] on span "Submit" at bounding box center [784, 714] width 38 height 13
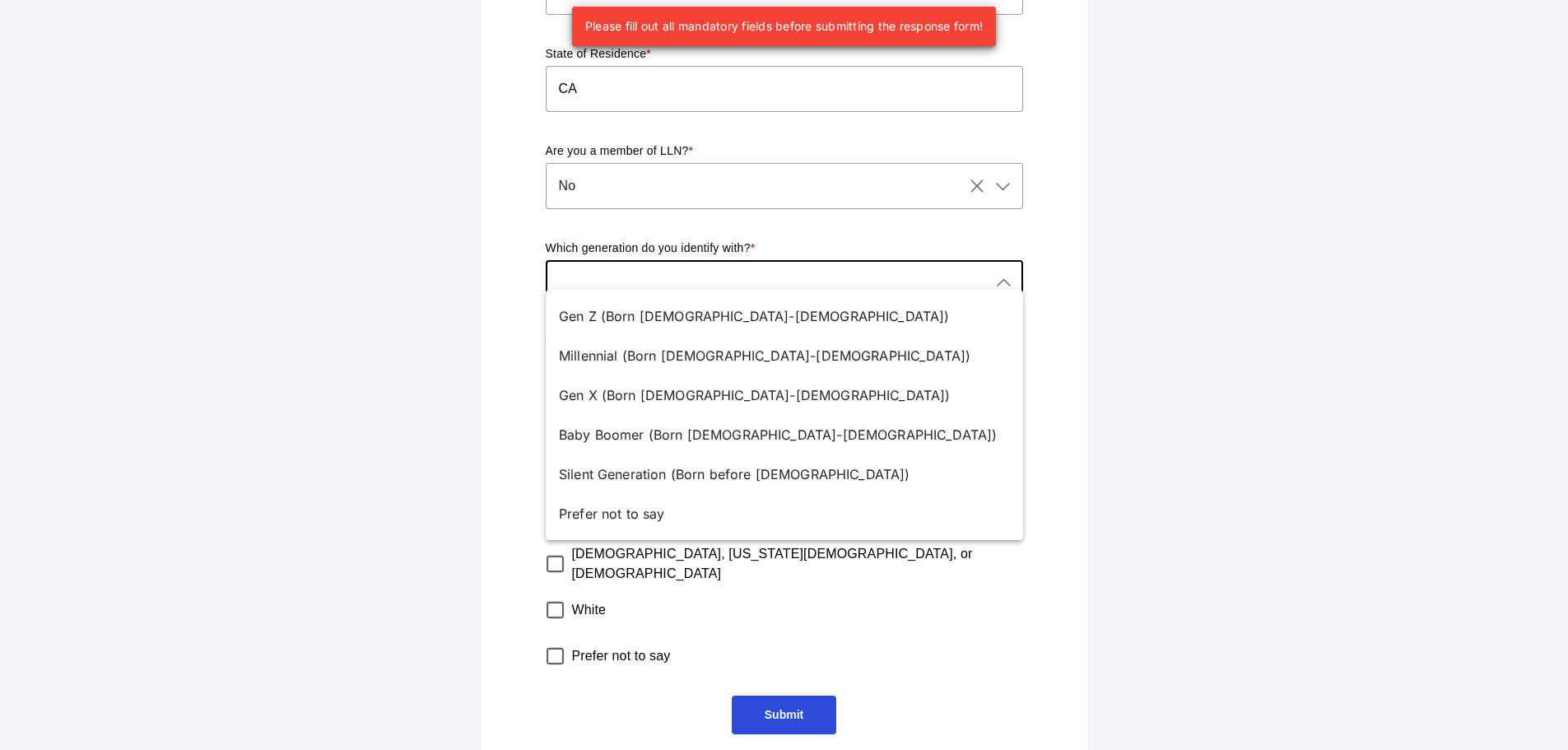
click at [763, 267] on div at bounding box center [767, 282] width 444 height 46
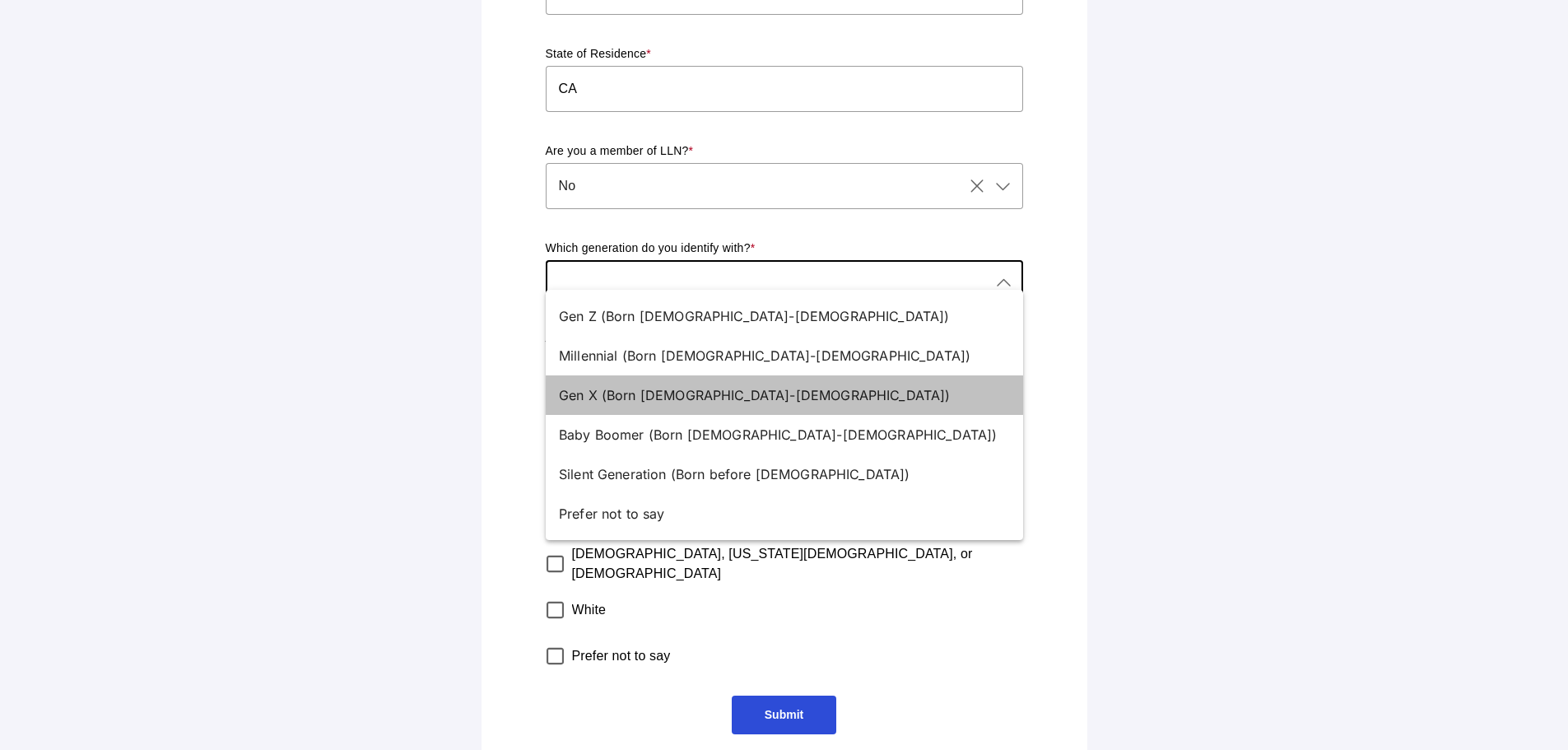
click at [666, 395] on div "Gen X (Born 1965-1980)" at bounding box center [778, 395] width 437 height 20
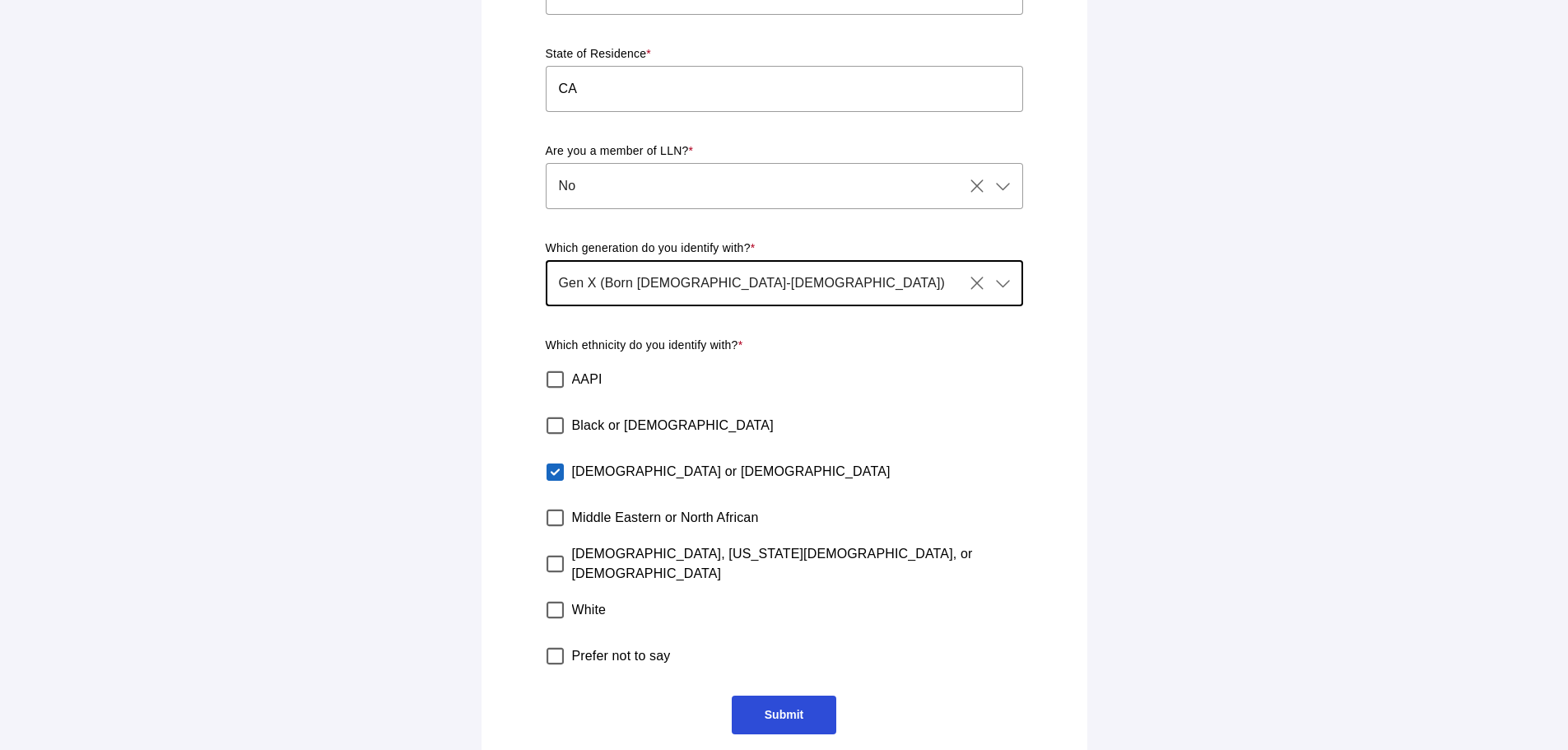
click at [734, 263] on div "Gen X (Born 1965-1980) Gen X (Born 1965-1980)" at bounding box center [754, 282] width 418 height 46
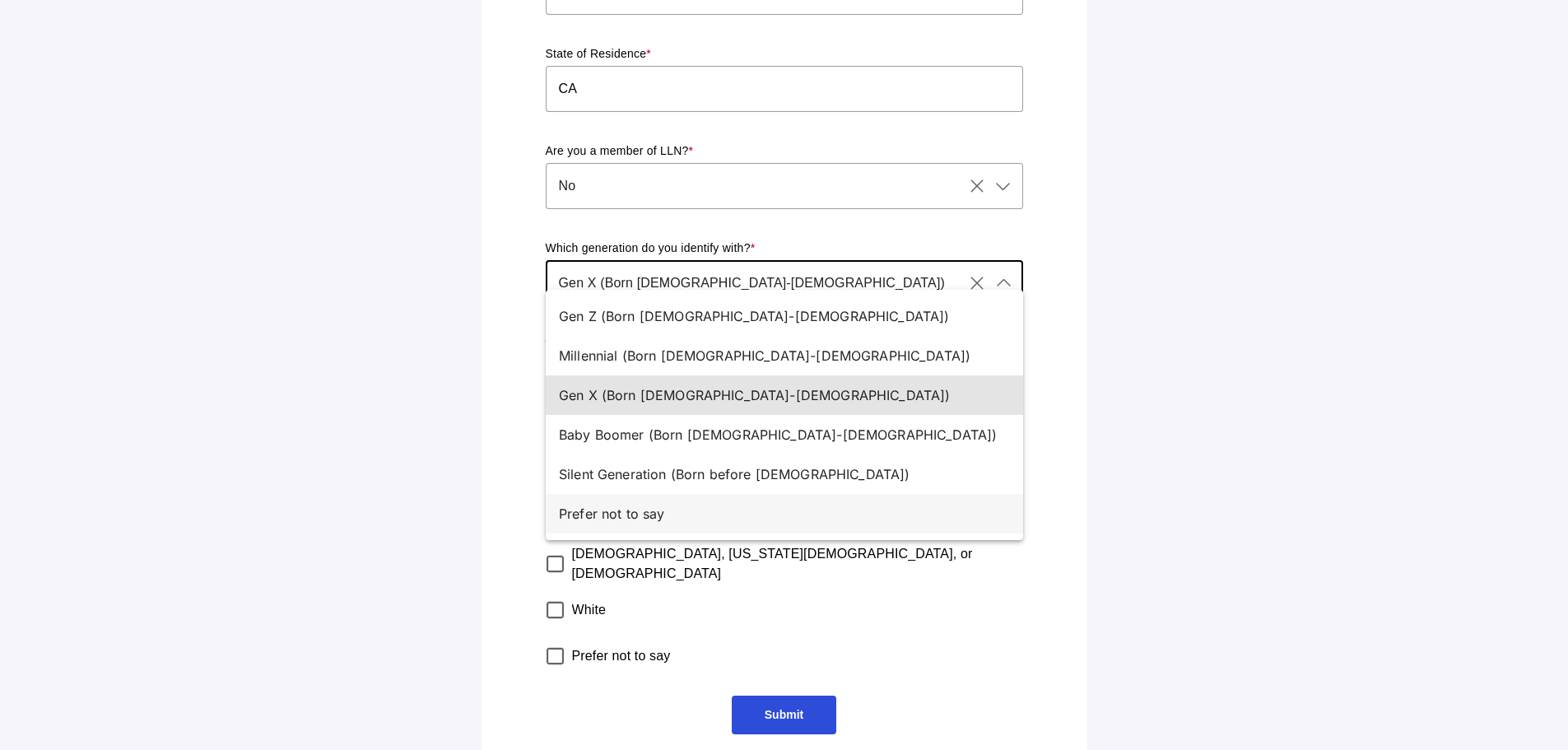
click at [645, 515] on div "Prefer not to say" at bounding box center [778, 514] width 437 height 20
type input "Prefer not to say"
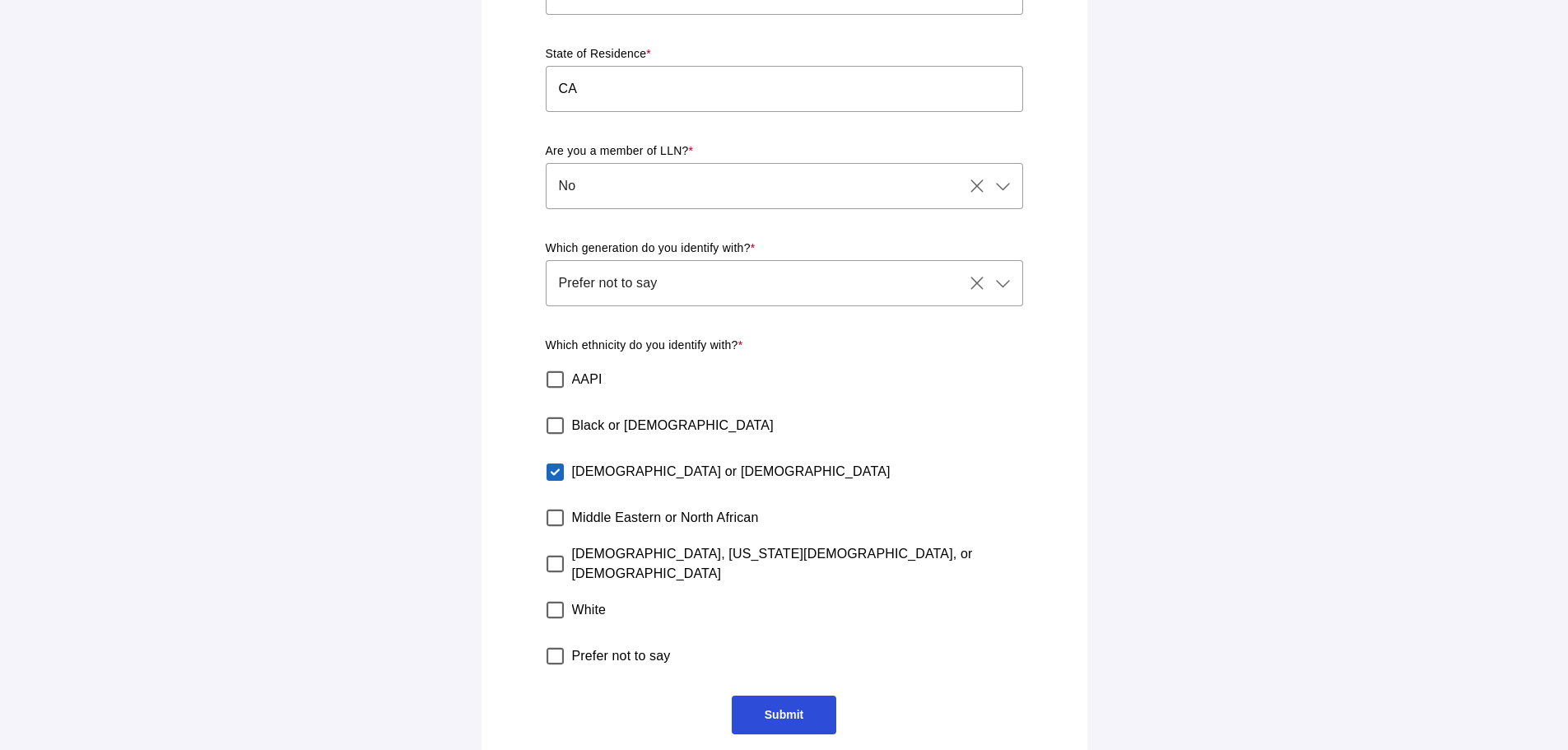
click at [797, 707] on span "Submit" at bounding box center [784, 714] width 105 height 38
